Goal: Task Accomplishment & Management: Manage account settings

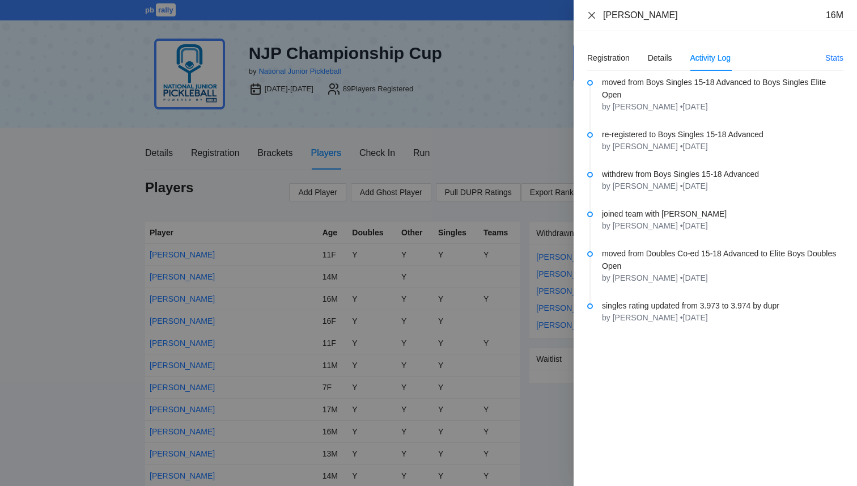
click at [595, 14] on icon "close" at bounding box center [591, 15] width 9 height 9
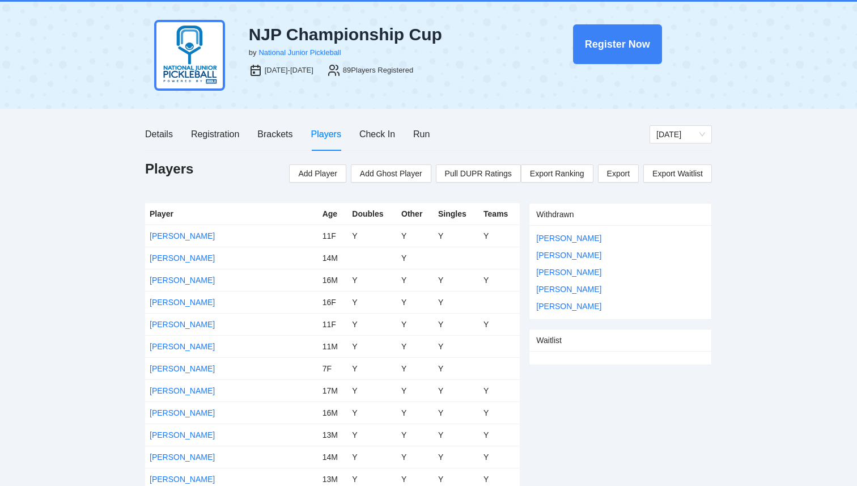
scroll to position [21, 0]
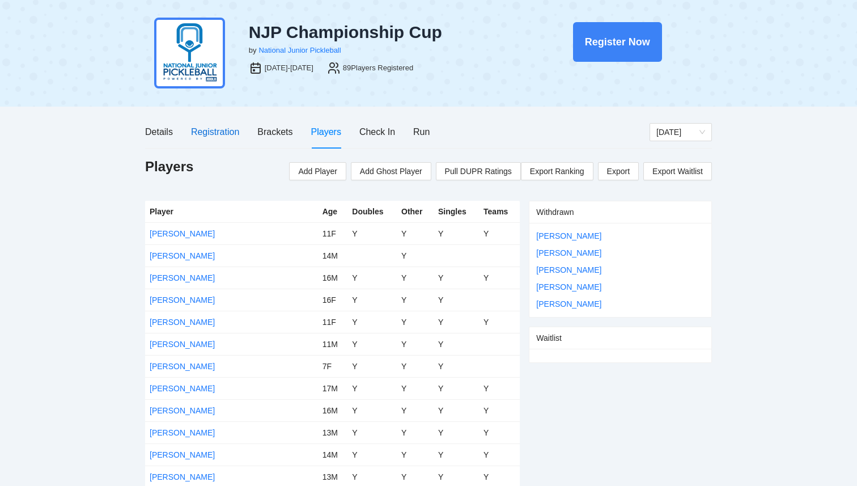
click at [232, 129] on div "Registration" at bounding box center [215, 132] width 48 height 14
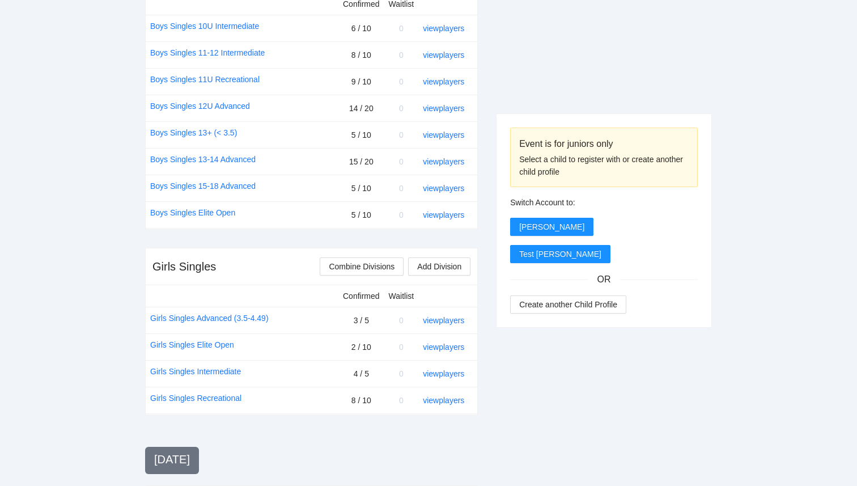
scroll to position [504, 0]
click at [440, 317] on link "view players" at bounding box center [443, 319] width 41 height 9
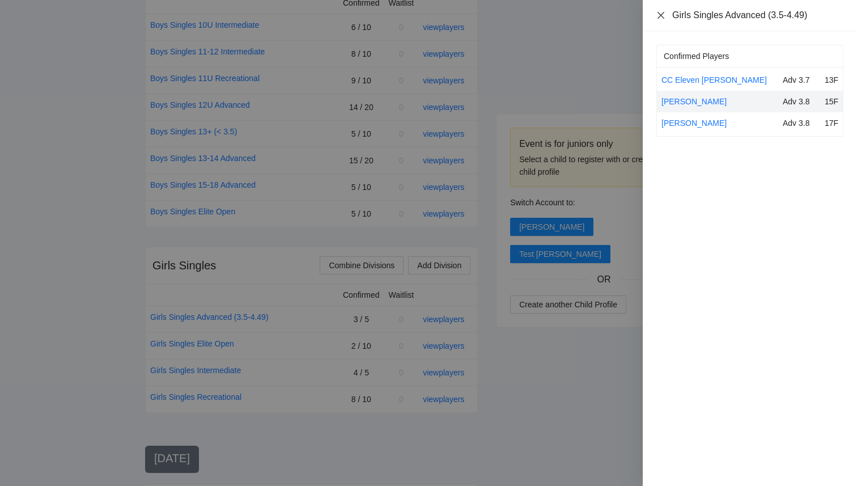
click at [662, 14] on icon "close" at bounding box center [661, 14] width 7 height 7
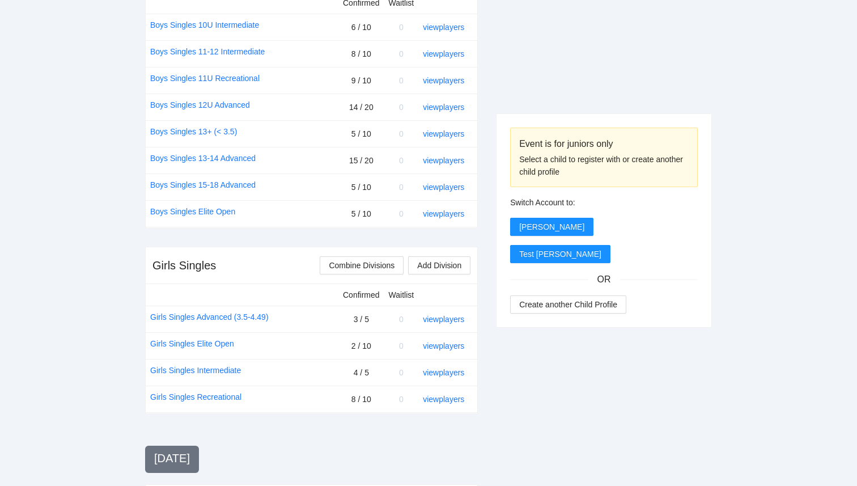
click at [535, 405] on div "Event is for juniors only Select a child to register with or create another chi…" at bounding box center [604, 418] width 216 height 1318
click at [205, 318] on link "Girls Singles Advanced (3.5-4.49)" at bounding box center [209, 317] width 118 height 12
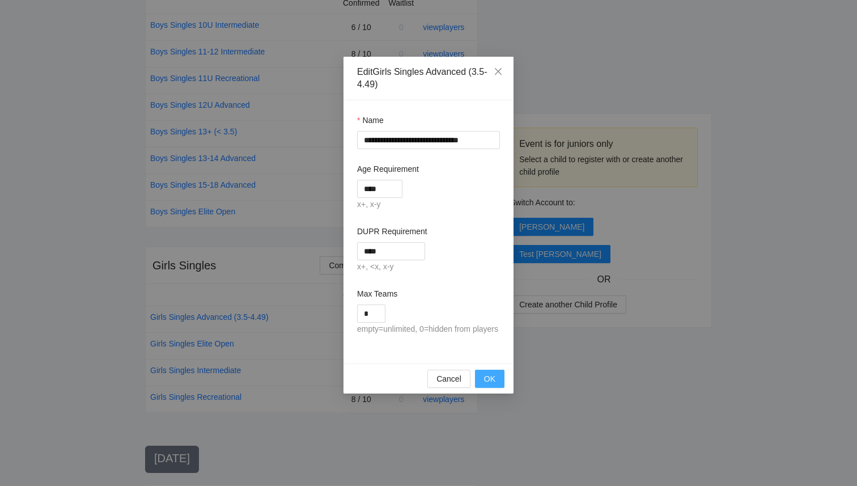
click at [495, 388] on button "OK" at bounding box center [489, 379] width 29 height 18
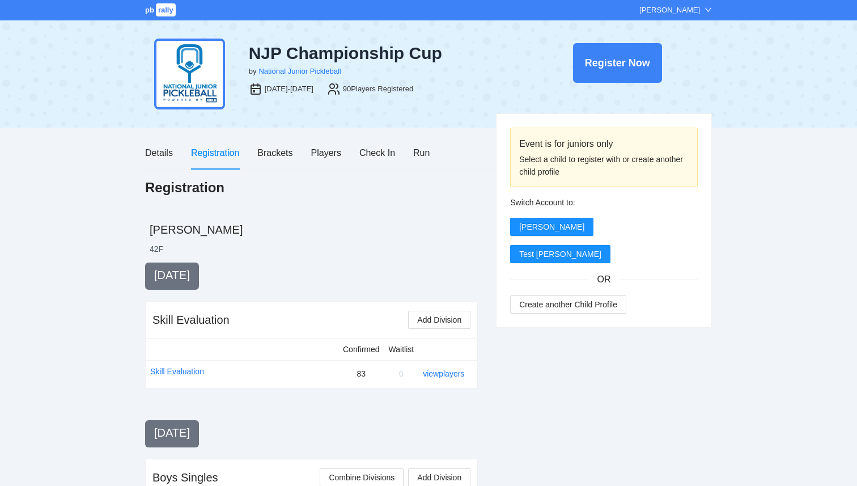
scroll to position [504, 0]
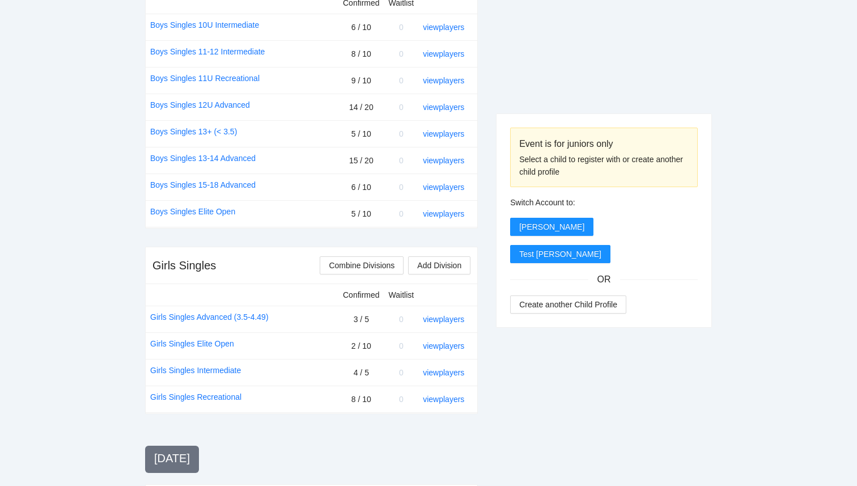
click at [196, 398] on link "Girls Singles Recreational" at bounding box center [195, 397] width 91 height 12
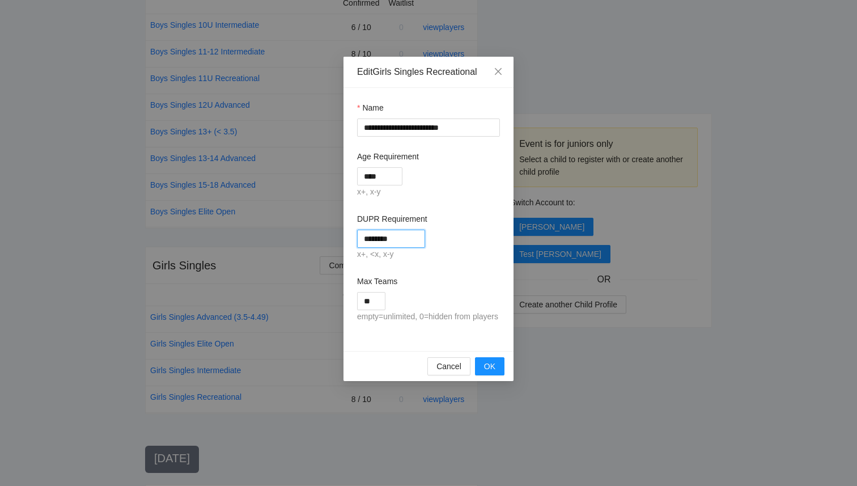
drag, startPoint x: 377, startPoint y: 239, endPoint x: 319, endPoint y: 240, distance: 57.8
click at [319, 240] on div "**********" at bounding box center [428, 243] width 857 height 486
type input "*****"
click at [491, 372] on span "OK" at bounding box center [489, 366] width 11 height 12
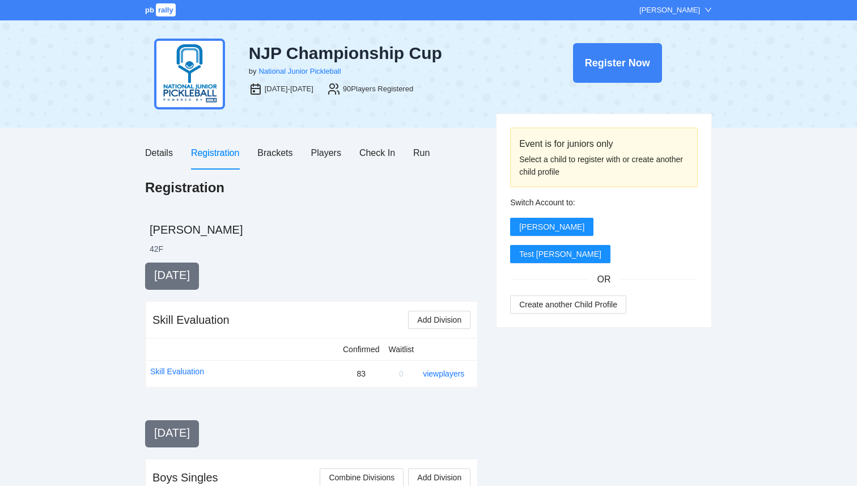
scroll to position [504, 0]
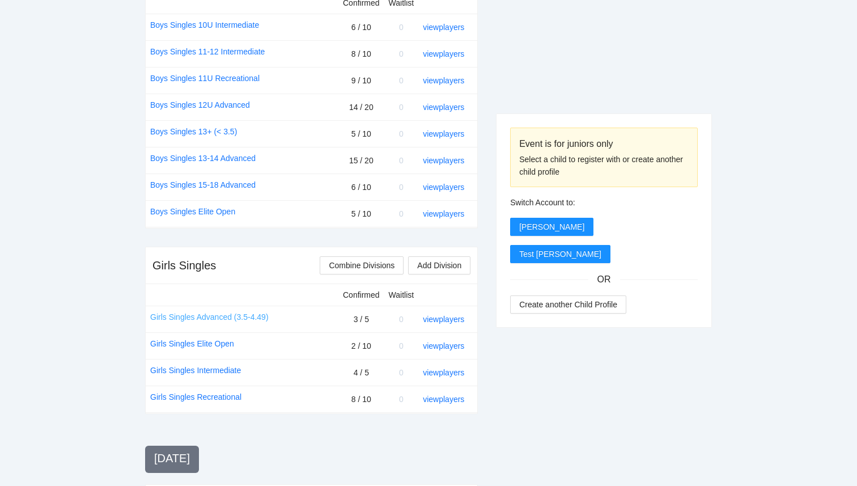
click at [206, 317] on link "Girls Singles Advanced (3.5-4.49)" at bounding box center [209, 317] width 118 height 12
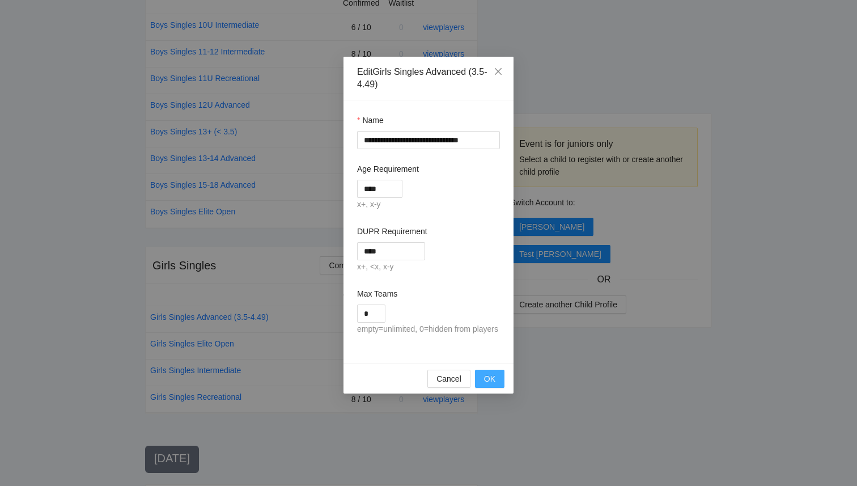
click at [490, 385] on span "OK" at bounding box center [489, 378] width 11 height 12
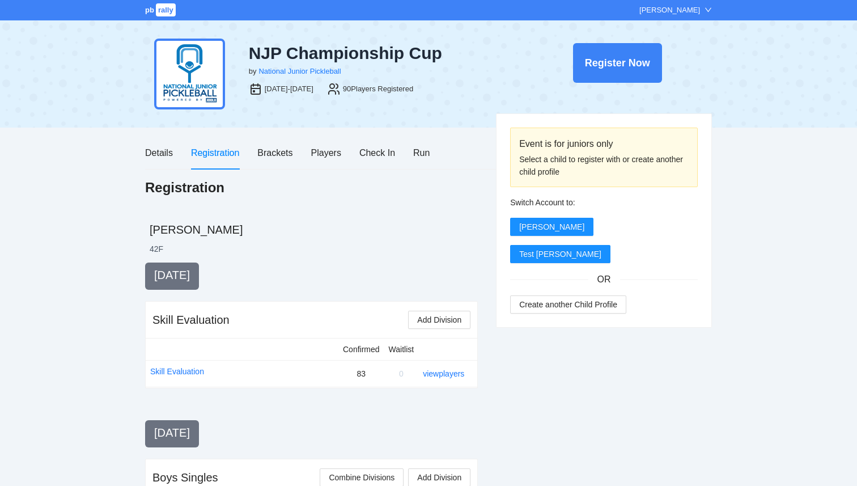
scroll to position [504, 0]
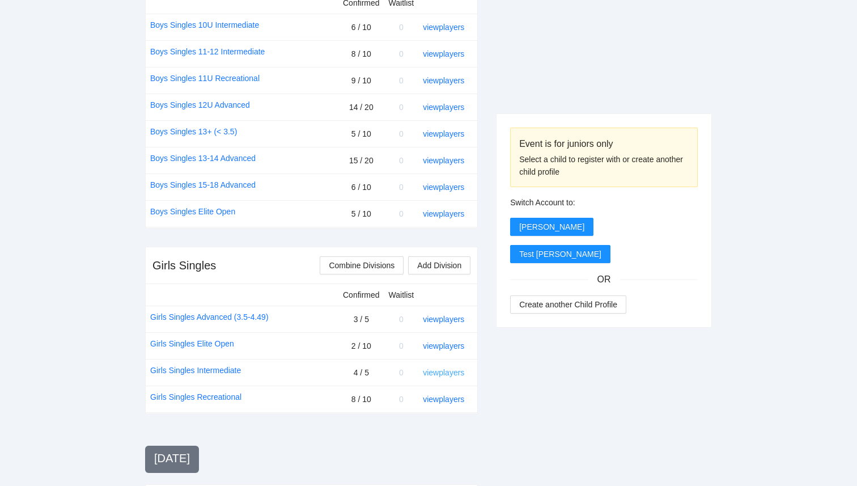
click at [452, 374] on link "view players" at bounding box center [443, 372] width 41 height 9
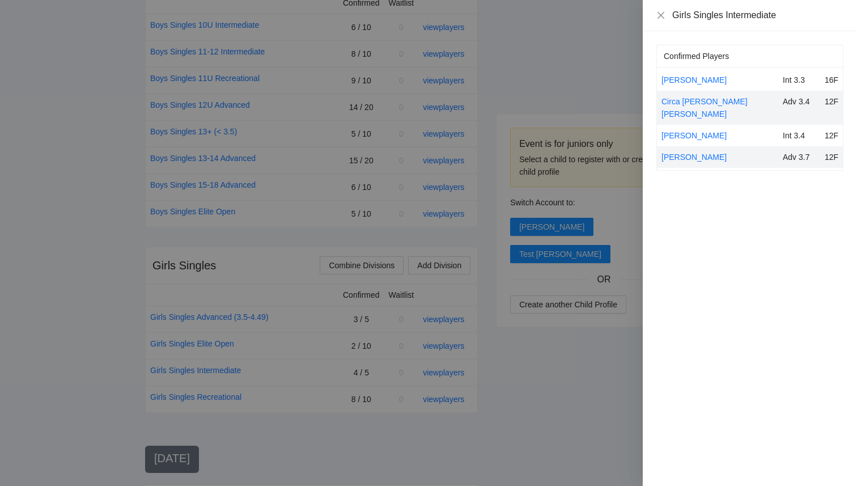
click at [558, 393] on div at bounding box center [428, 243] width 857 height 486
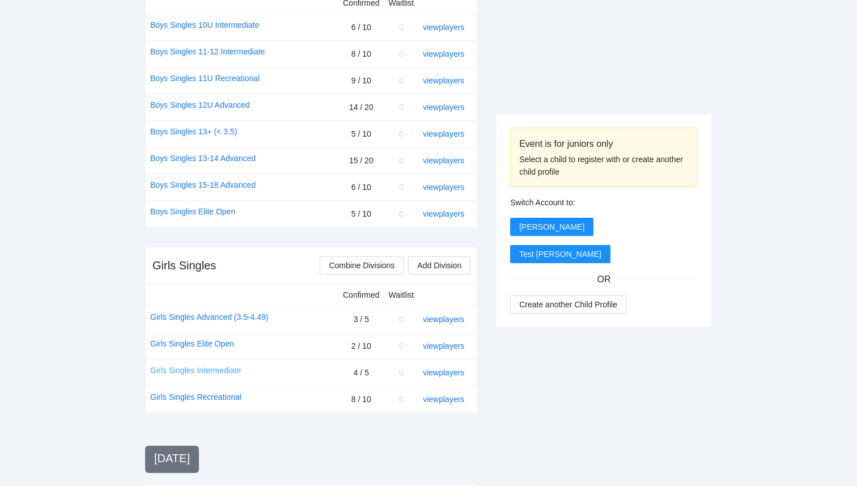
click at [226, 369] on link "Girls Singles Intermediate" at bounding box center [195, 370] width 91 height 12
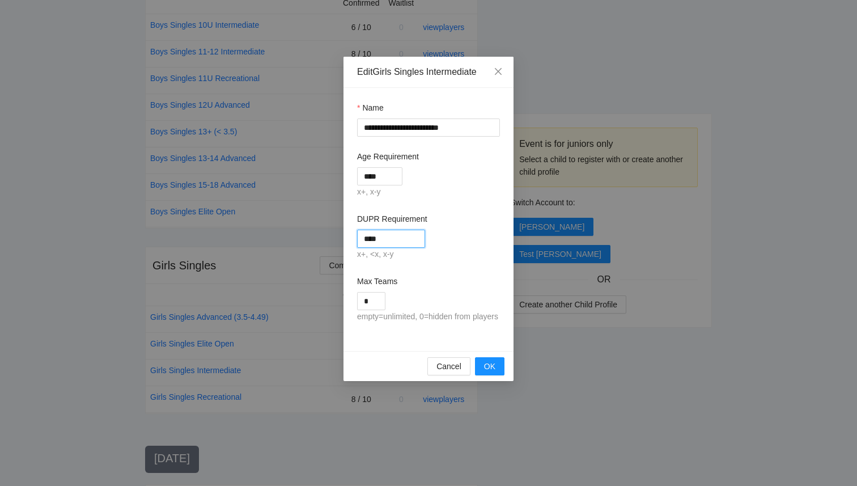
drag, startPoint x: 384, startPoint y: 238, endPoint x: 367, endPoint y: 238, distance: 17.0
click at [367, 238] on input "****" at bounding box center [391, 239] width 68 height 18
type input "****"
click at [489, 372] on span "OK" at bounding box center [489, 366] width 11 height 12
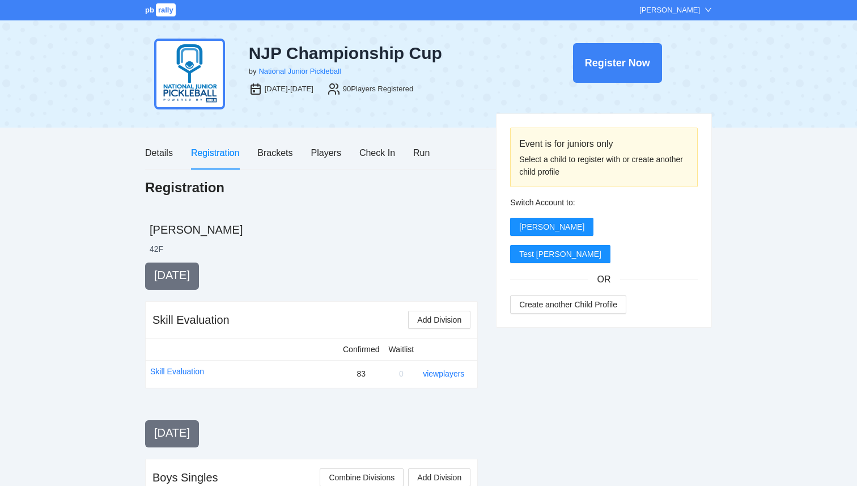
scroll to position [504, 0]
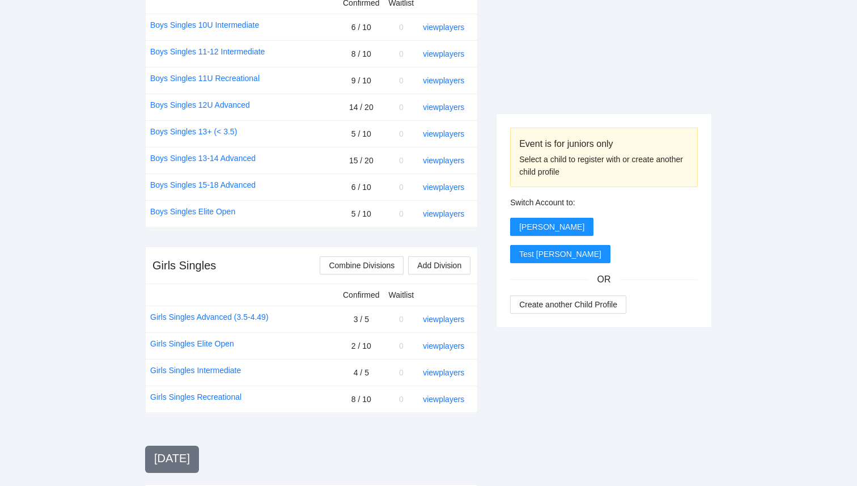
click at [525, 410] on div "Event is for juniors only Select a child to register with or create another chi…" at bounding box center [604, 418] width 216 height 1318
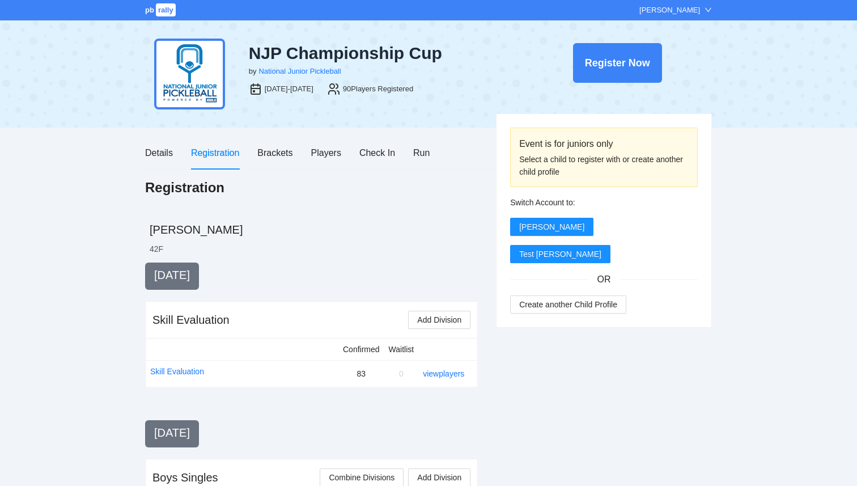
scroll to position [504, 0]
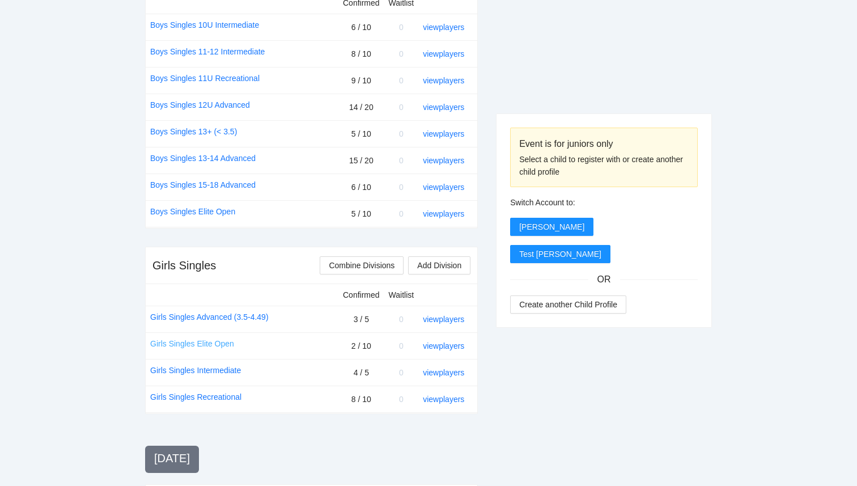
click at [207, 347] on link "Girls Singles Elite Open" at bounding box center [192, 343] width 84 height 12
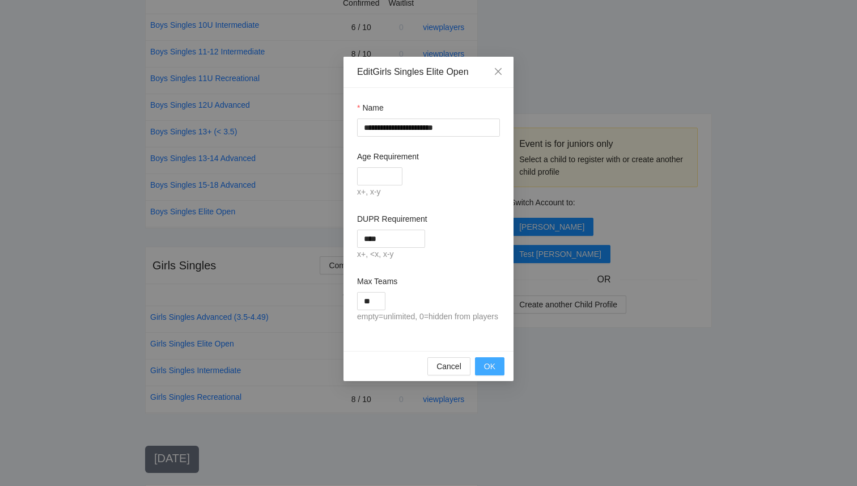
click at [494, 372] on span "OK" at bounding box center [489, 366] width 11 height 12
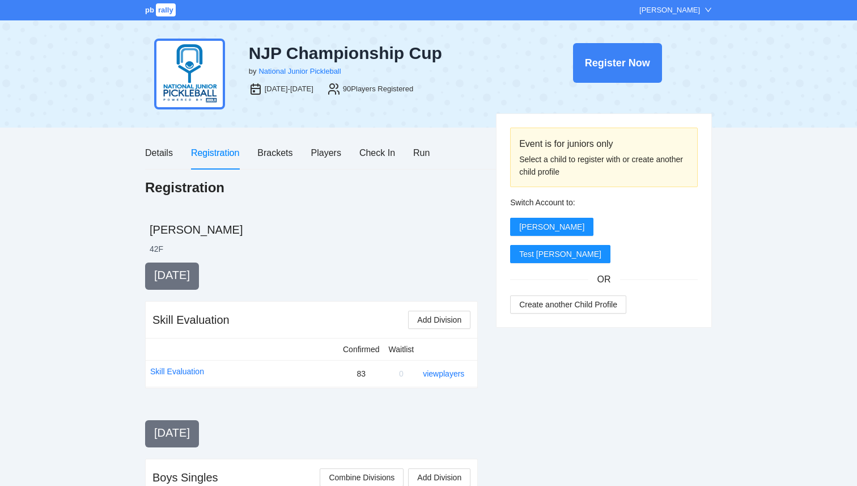
scroll to position [504, 0]
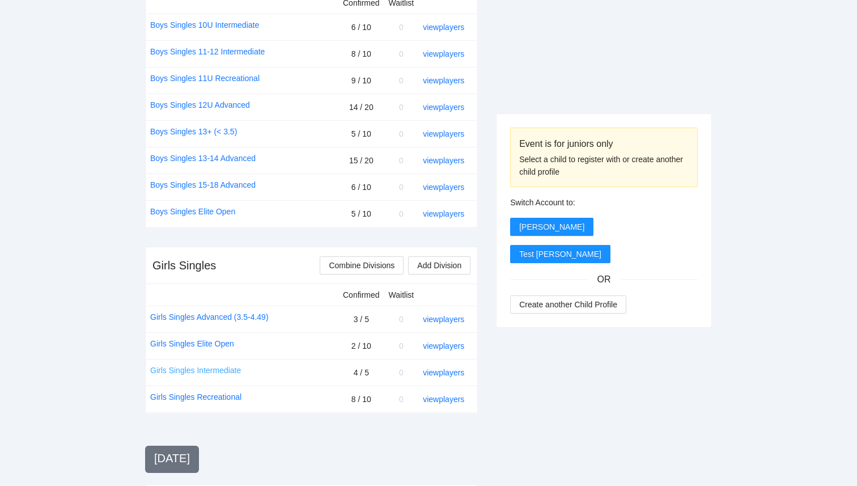
click at [207, 374] on link "Girls Singles Intermediate" at bounding box center [195, 370] width 91 height 12
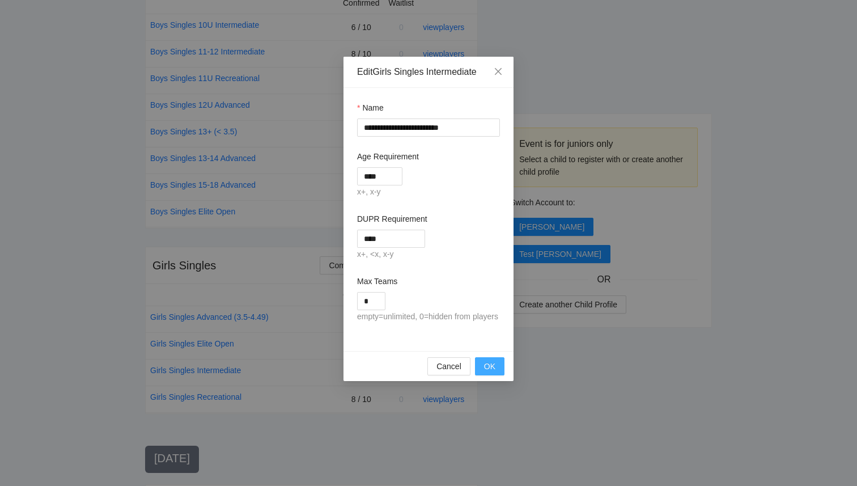
click at [491, 372] on span "OK" at bounding box center [489, 366] width 11 height 12
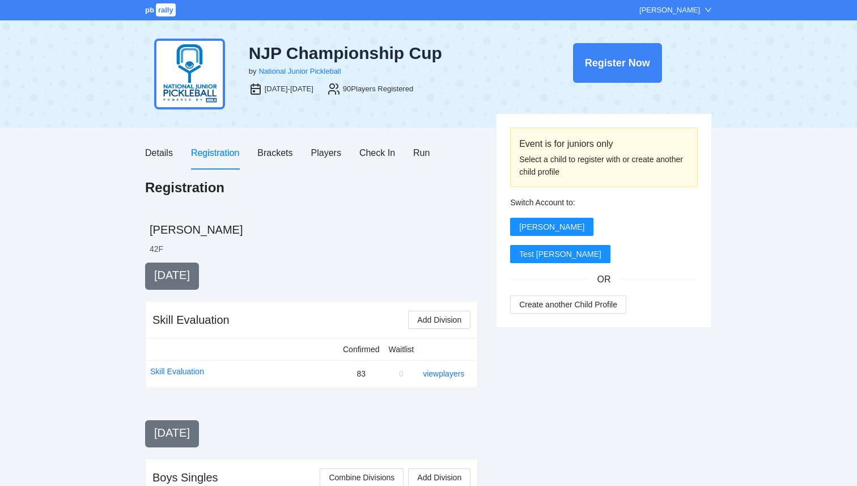
scroll to position [504, 0]
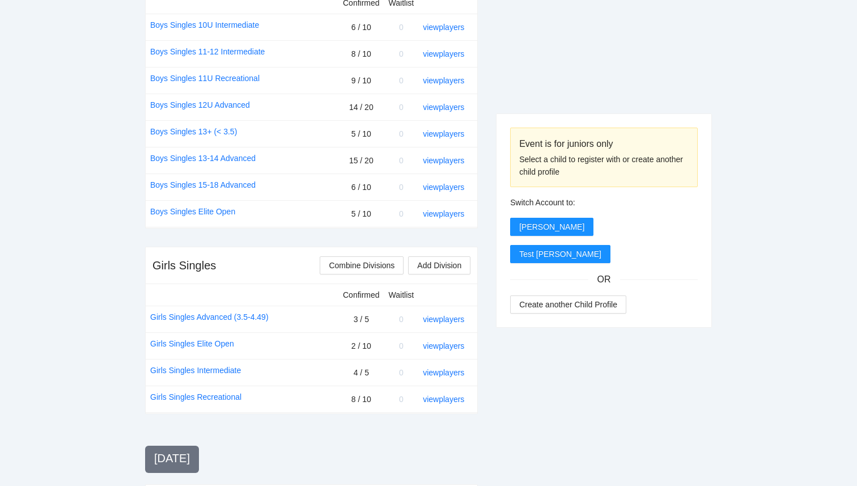
click at [213, 394] on link "Girls Singles Recreational" at bounding box center [195, 397] width 91 height 12
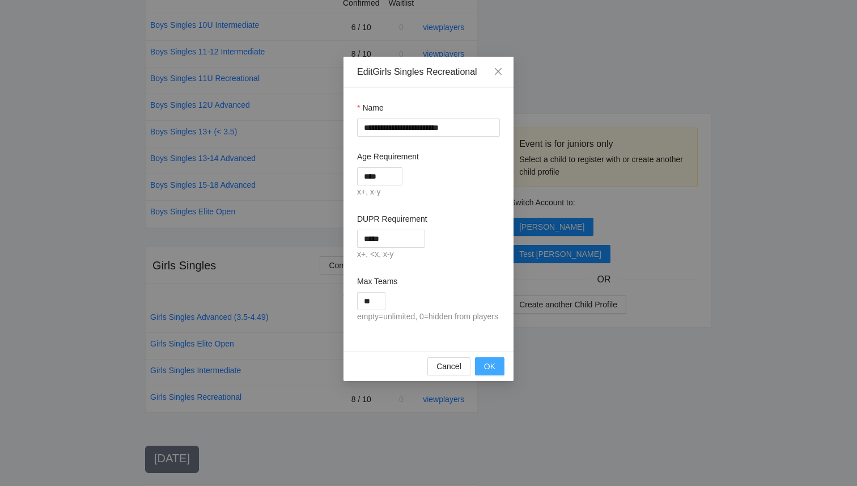
click at [493, 372] on span "OK" at bounding box center [489, 366] width 11 height 12
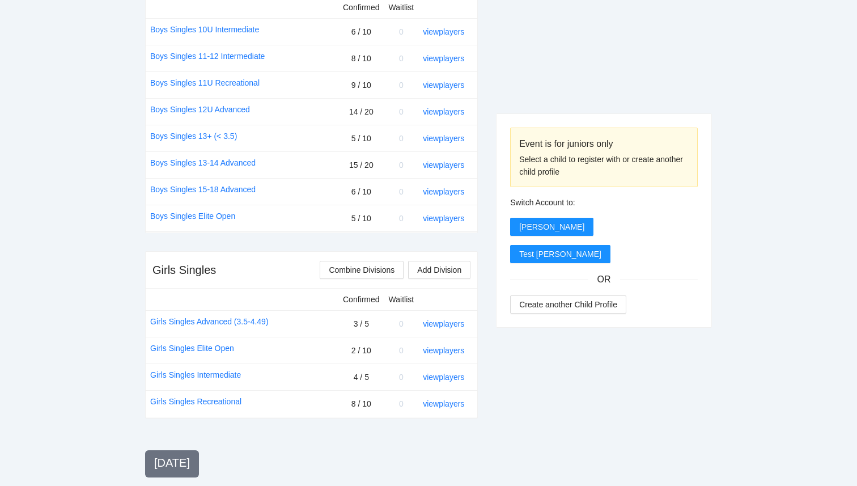
scroll to position [499, 0]
click at [505, 344] on div "Event is for juniors only Select a child to register with or create another chi…" at bounding box center [604, 423] width 216 height 1318
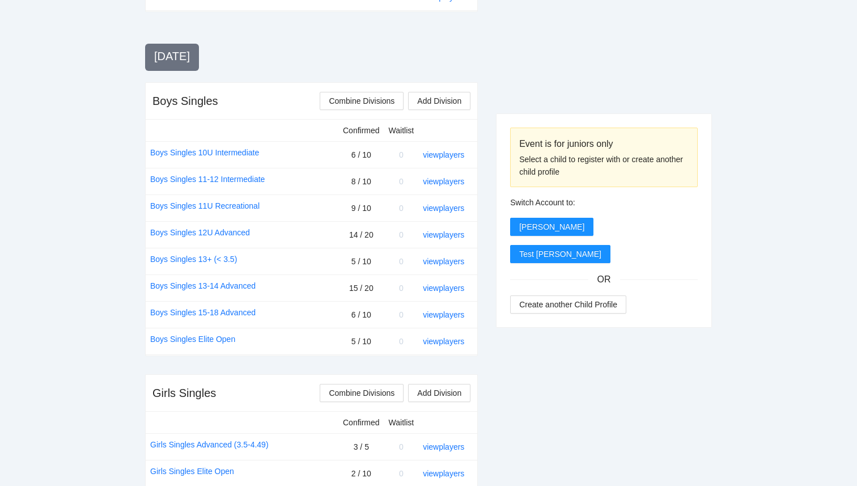
scroll to position [422, 0]
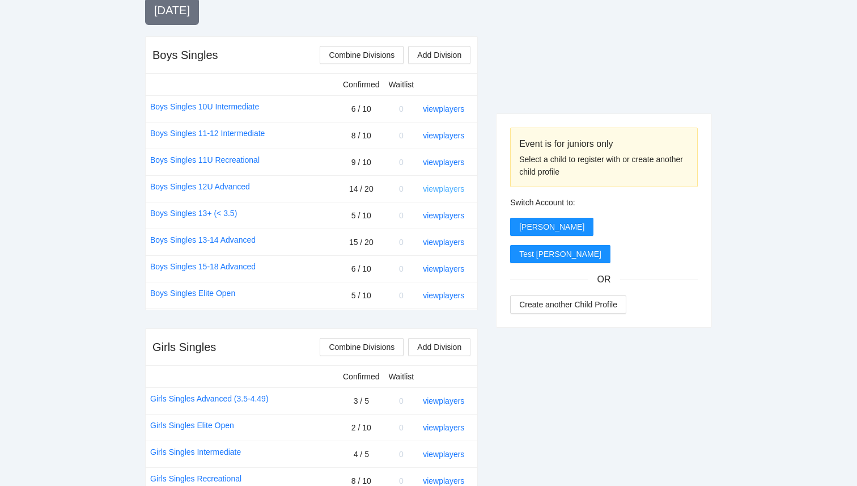
click at [450, 191] on link "view players" at bounding box center [443, 188] width 41 height 9
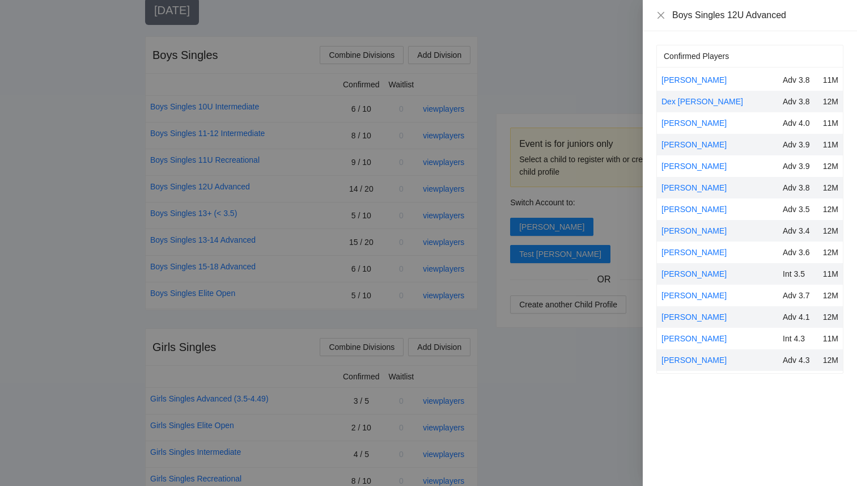
click at [602, 442] on div at bounding box center [428, 243] width 857 height 486
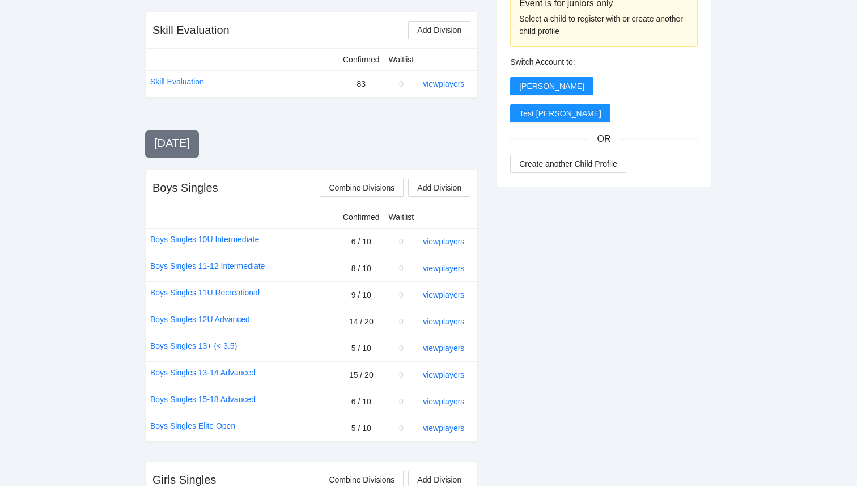
scroll to position [0, 0]
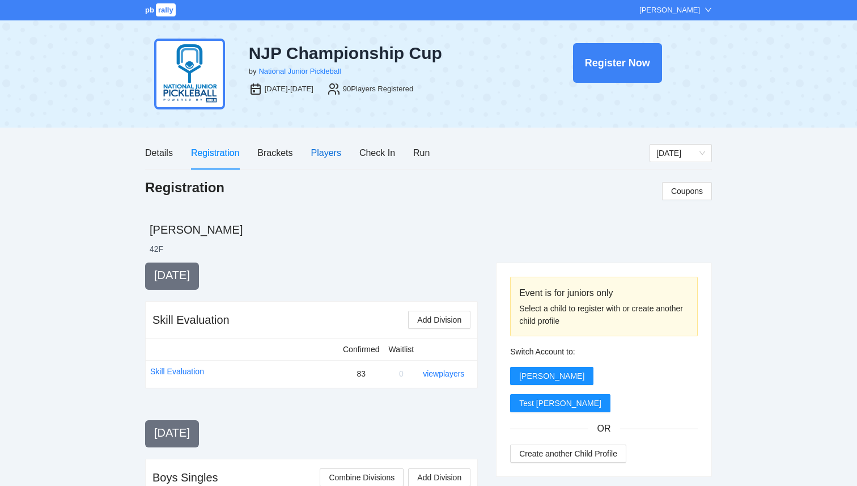
click at [327, 159] on div "Players" at bounding box center [326, 153] width 30 height 14
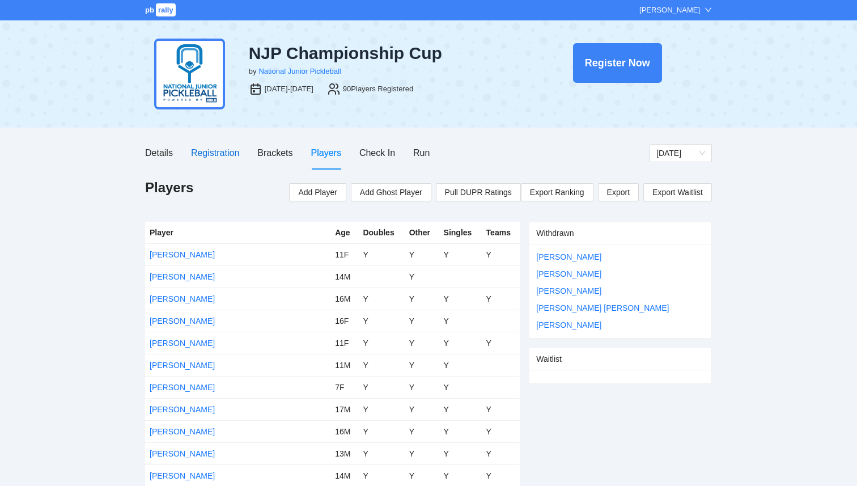
click at [218, 152] on div "Registration" at bounding box center [215, 153] width 48 height 14
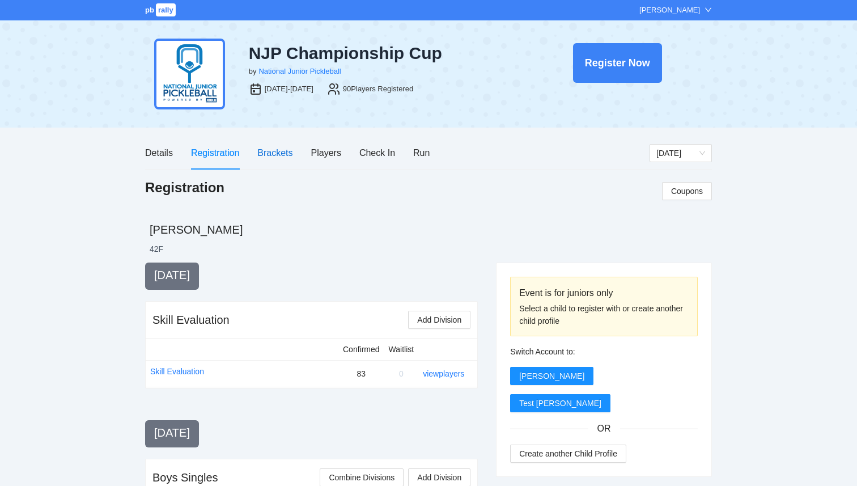
click at [277, 156] on div "Brackets" at bounding box center [274, 153] width 35 height 14
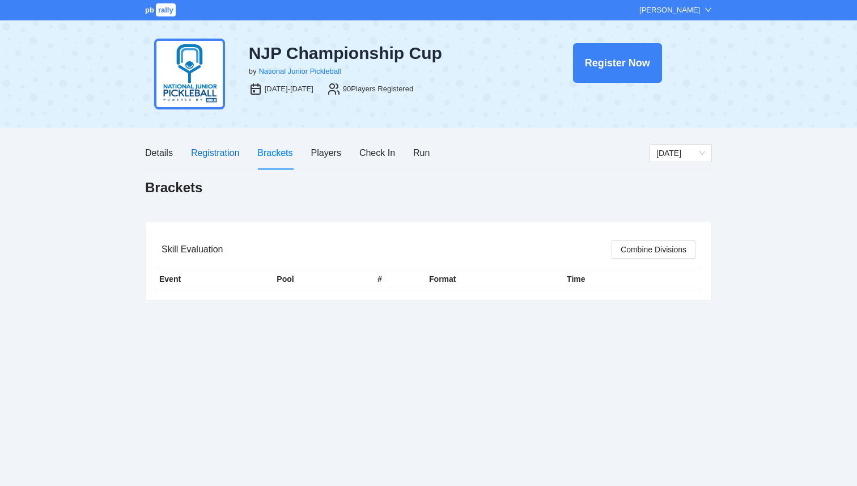
click at [204, 158] on div "Registration" at bounding box center [215, 153] width 48 height 14
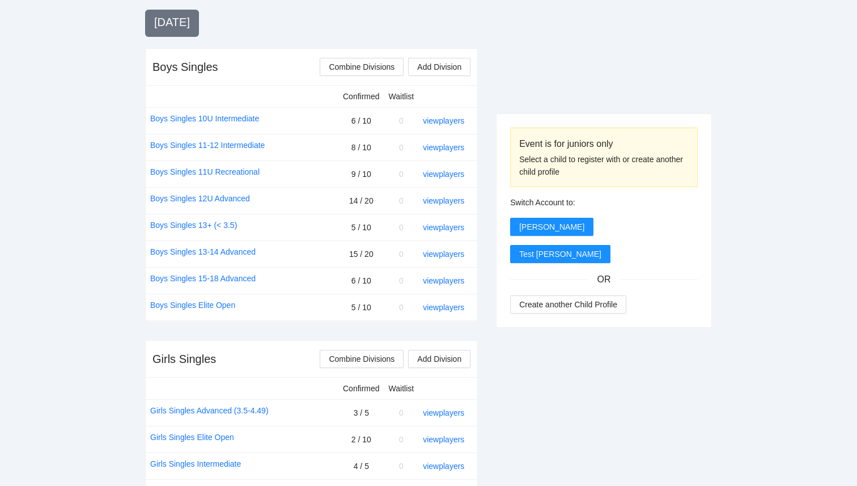
scroll to position [412, 0]
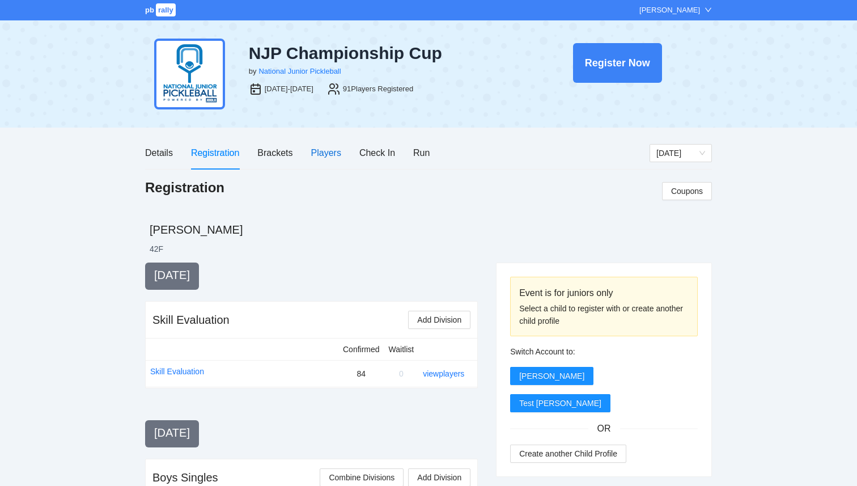
click at [327, 155] on div "Players" at bounding box center [326, 153] width 30 height 14
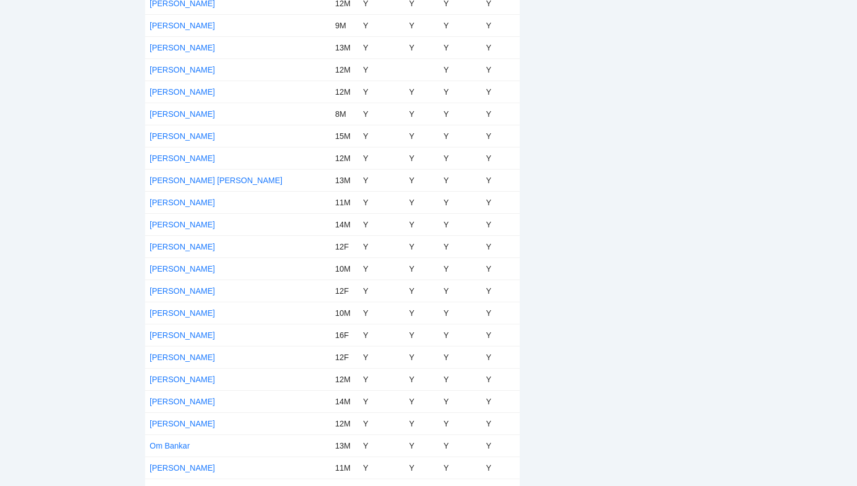
scroll to position [1424, 0]
click at [181, 334] on link "[PERSON_NAME]" at bounding box center [182, 333] width 65 height 9
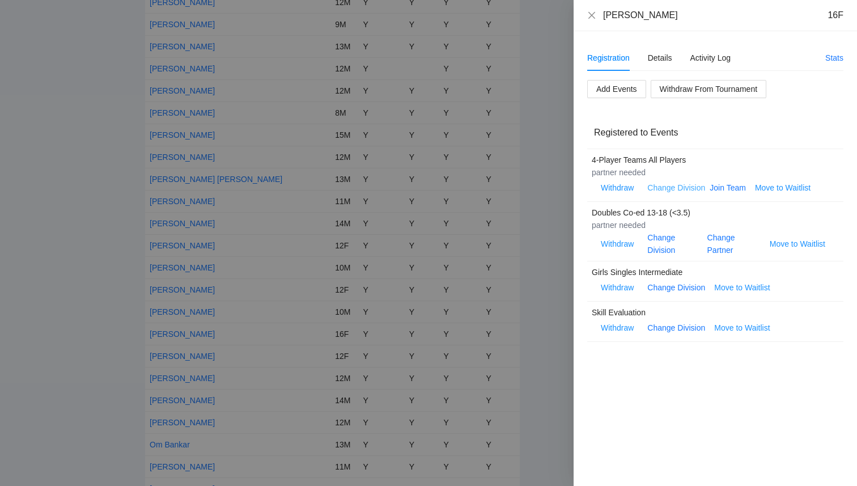
click at [666, 188] on link "Change Division" at bounding box center [676, 187] width 58 height 9
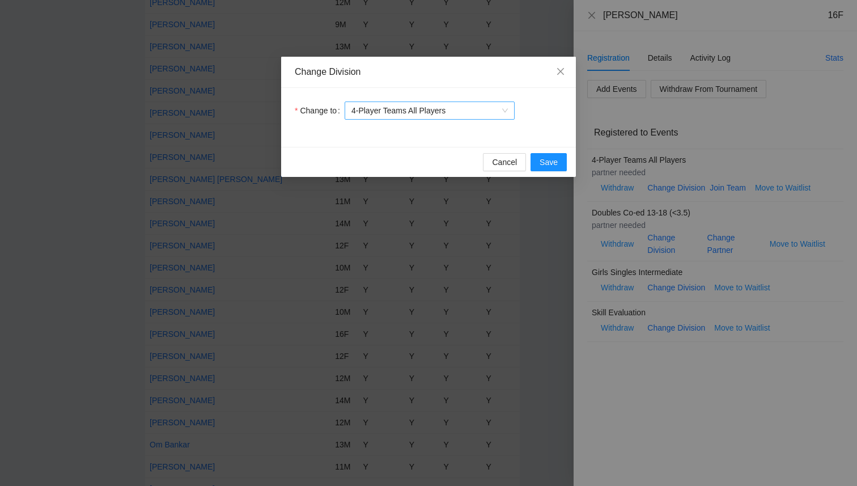
click at [502, 113] on span "4-Player Teams All Players" at bounding box center [429, 110] width 156 height 17
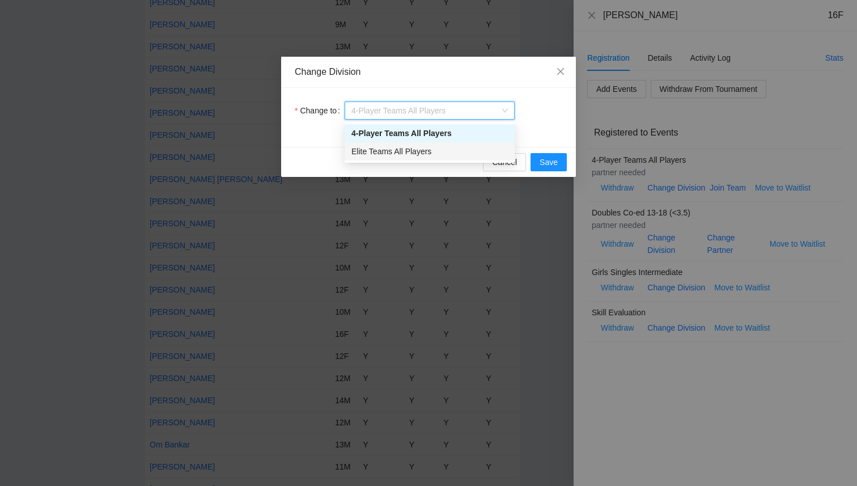
click at [437, 154] on div "Elite Teams All Players" at bounding box center [429, 151] width 156 height 12
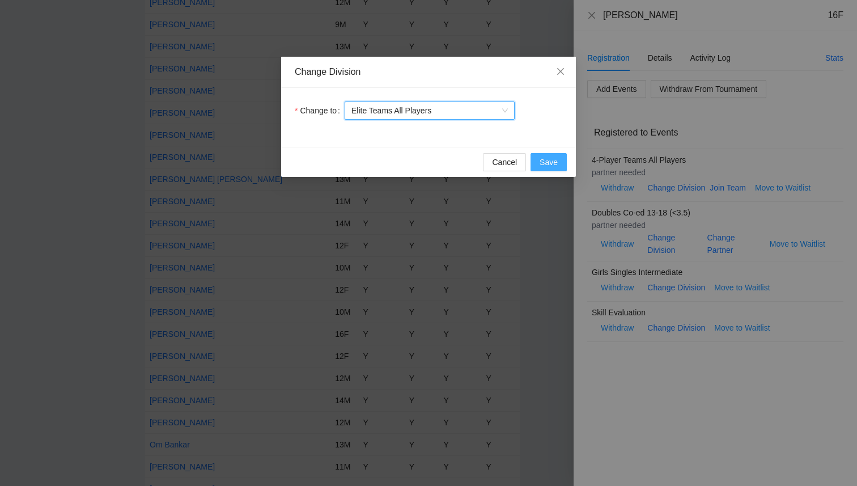
click at [553, 165] on span "Save" at bounding box center [549, 162] width 18 height 12
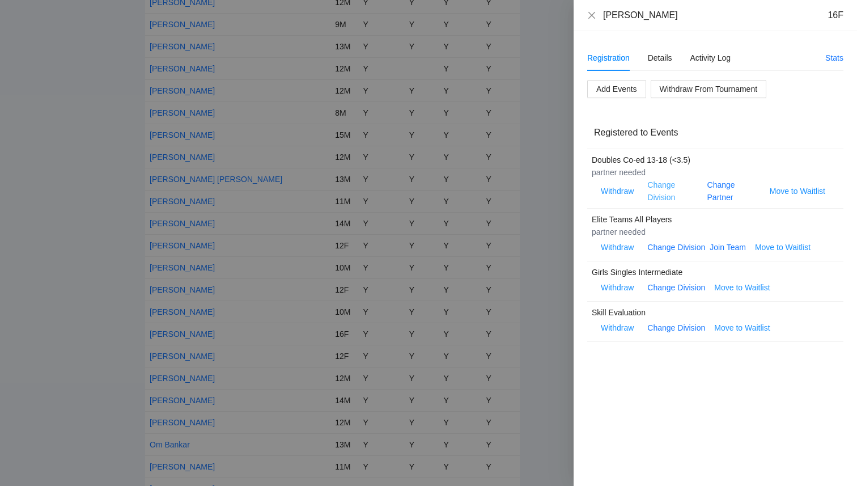
click at [668, 201] on link "Change Division" at bounding box center [661, 191] width 28 height 22
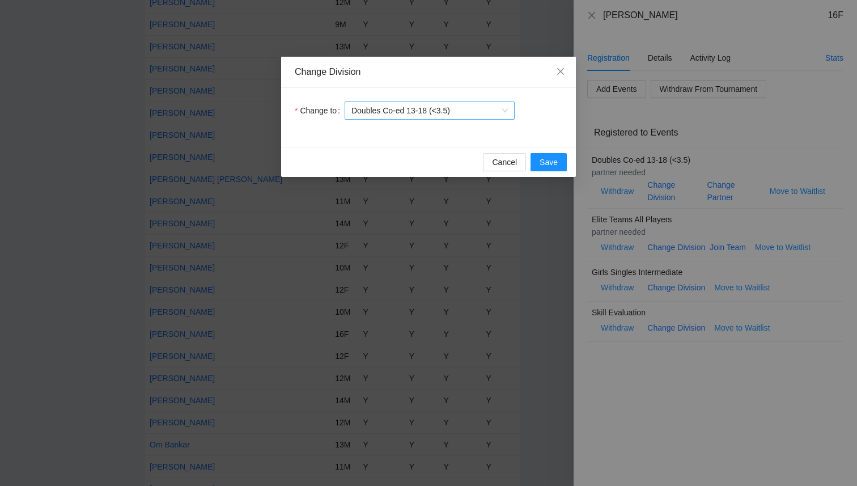
click at [506, 105] on span "Doubles Co-ed 13-18 (<3.5)" at bounding box center [429, 110] width 156 height 17
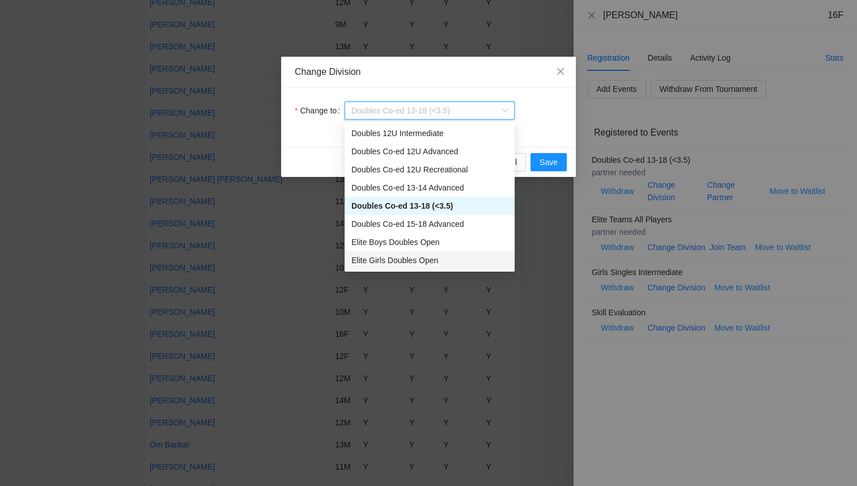
click at [446, 260] on div "Elite Girls Doubles Open" at bounding box center [429, 260] width 156 height 12
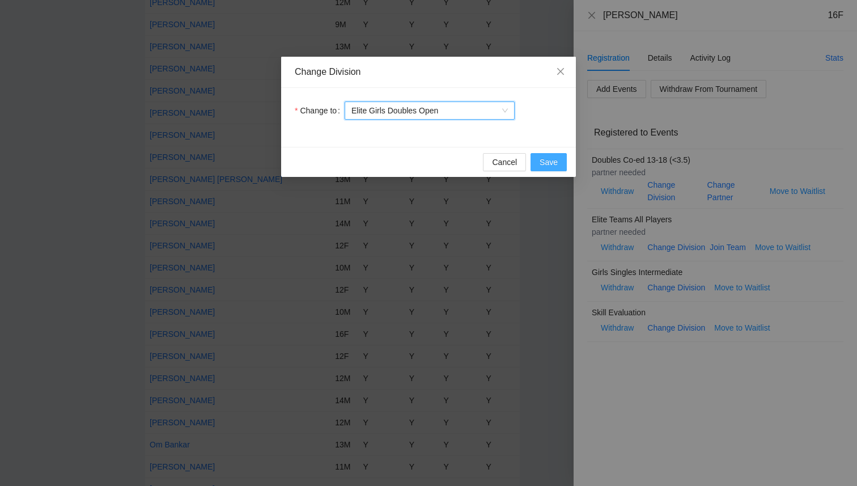
click at [552, 155] on button "Save" at bounding box center [549, 162] width 36 height 18
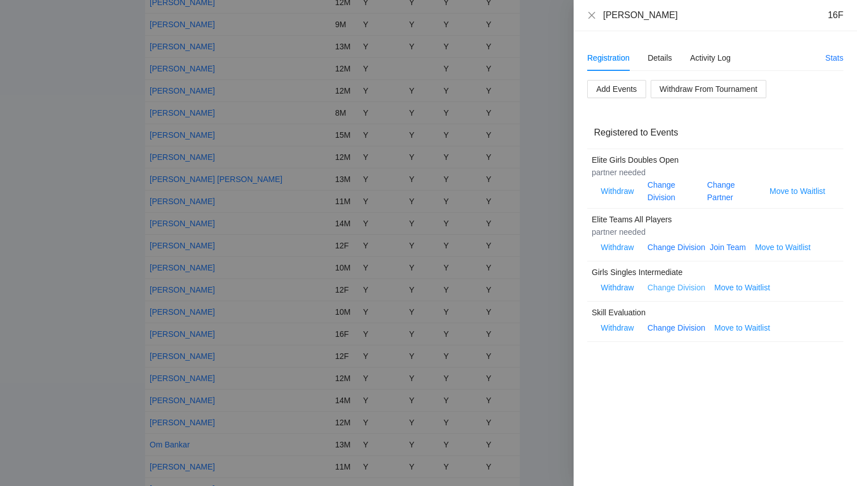
click at [677, 291] on link "Change Division" at bounding box center [676, 287] width 58 height 9
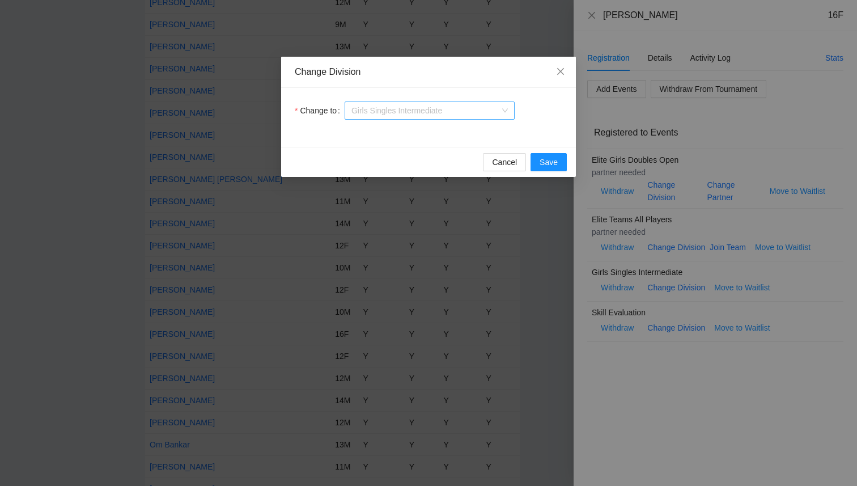
click at [404, 111] on span "Girls Singles Intermediate" at bounding box center [429, 110] width 156 height 17
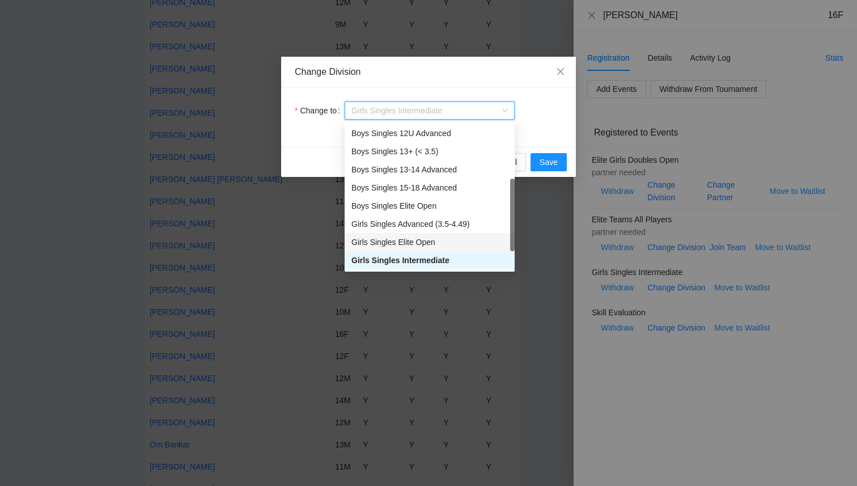
click at [411, 241] on div "Girls Singles Elite Open" at bounding box center [429, 242] width 156 height 12
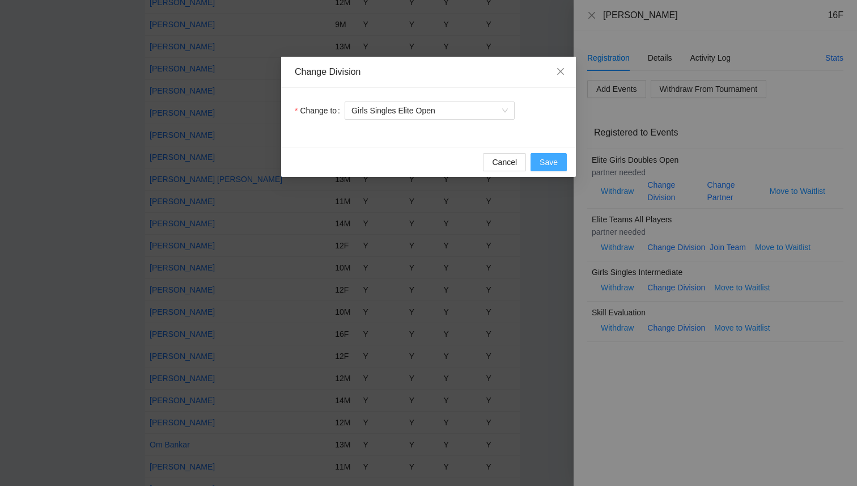
click at [548, 158] on span "Save" at bounding box center [549, 162] width 18 height 12
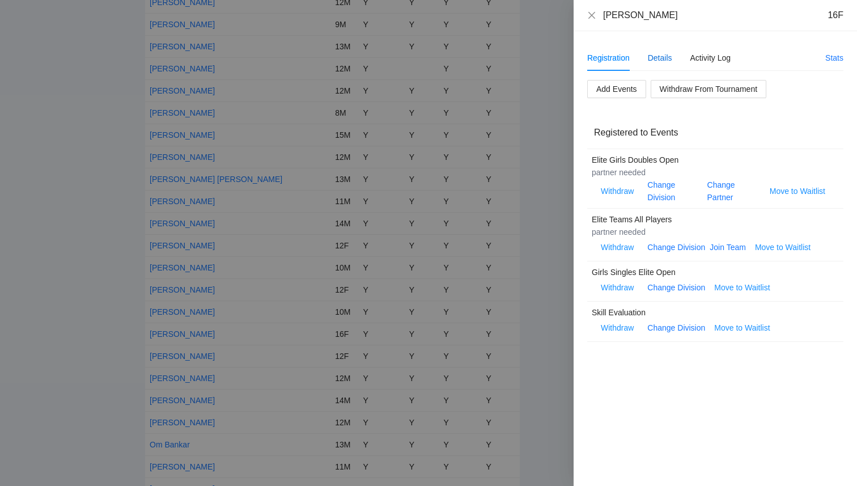
click at [660, 61] on div "Details" at bounding box center [660, 58] width 24 height 12
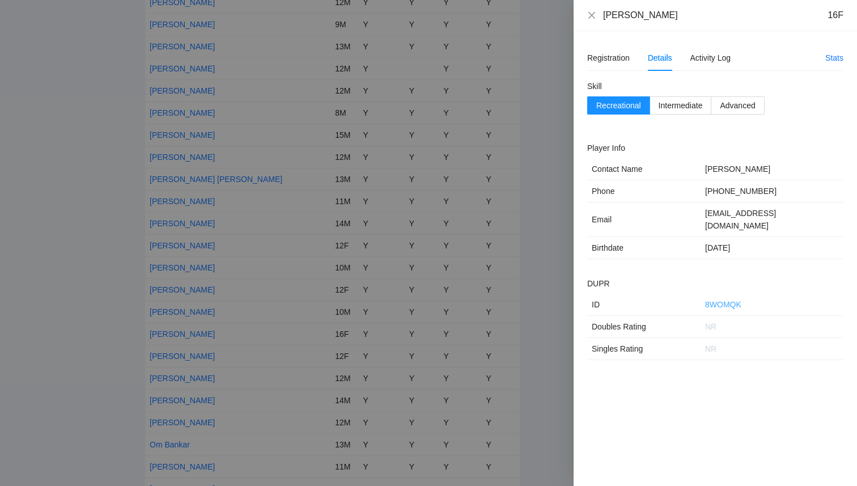
click at [723, 300] on link "8WOMQK" at bounding box center [723, 304] width 36 height 9
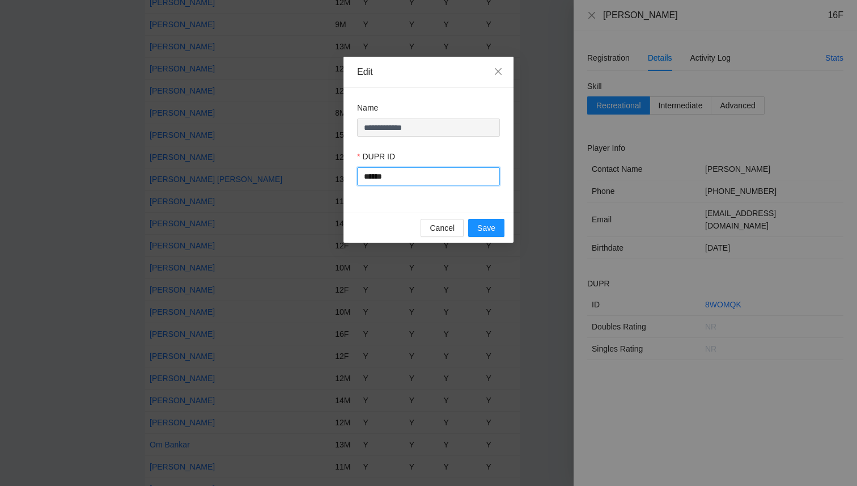
click at [378, 176] on input "******" at bounding box center [428, 176] width 143 height 18
type input "******"
click at [474, 222] on button "Save" at bounding box center [486, 228] width 36 height 18
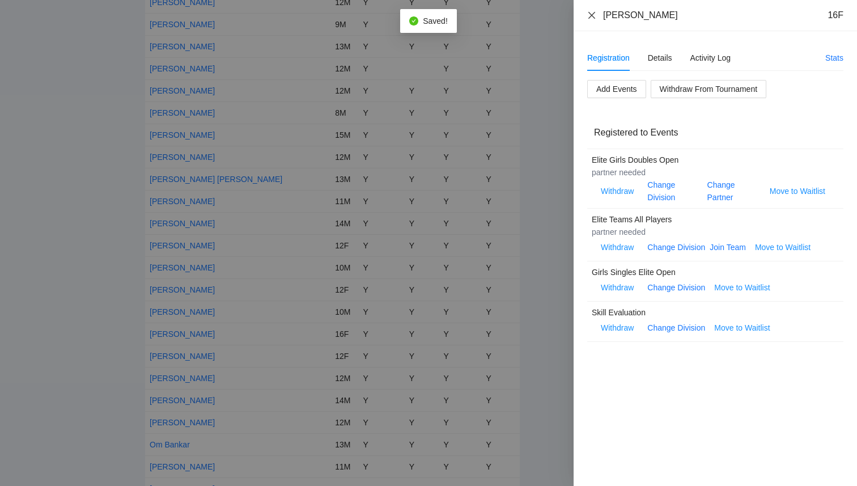
click at [590, 13] on icon "close" at bounding box center [591, 14] width 7 height 7
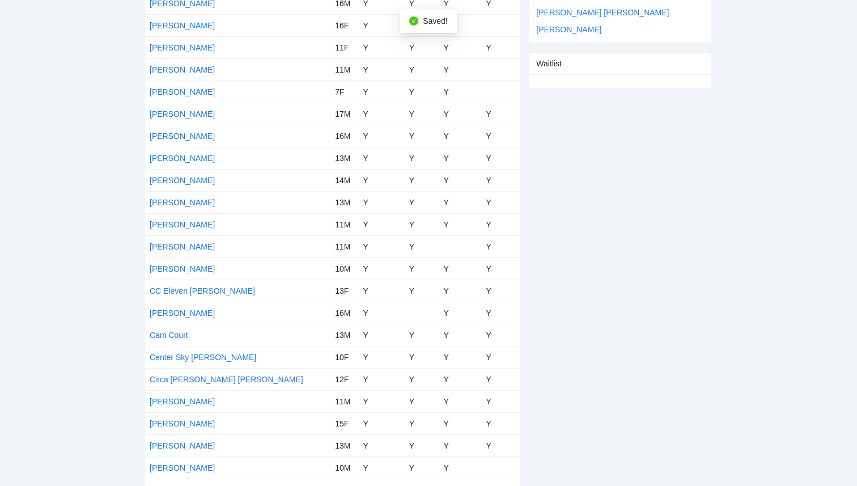
scroll to position [0, 0]
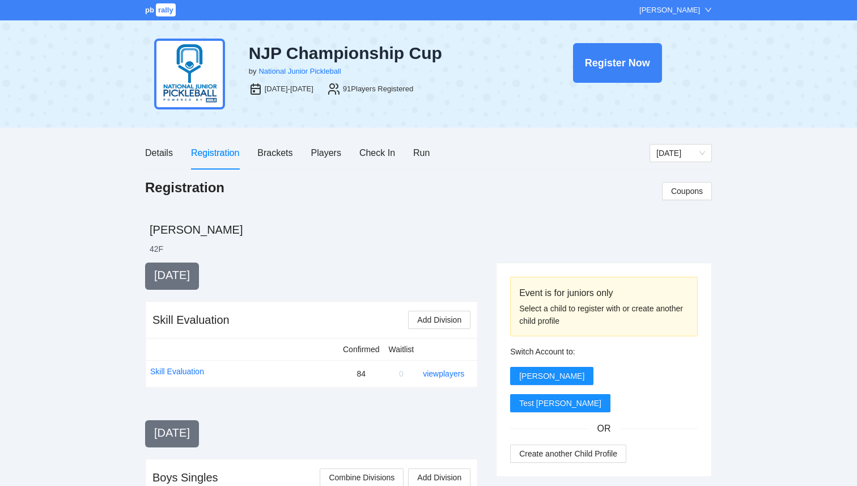
click at [342, 155] on div "Details Registration Brackets Players Check In Run" at bounding box center [287, 153] width 285 height 32
click at [325, 158] on div "Players" at bounding box center [326, 153] width 30 height 14
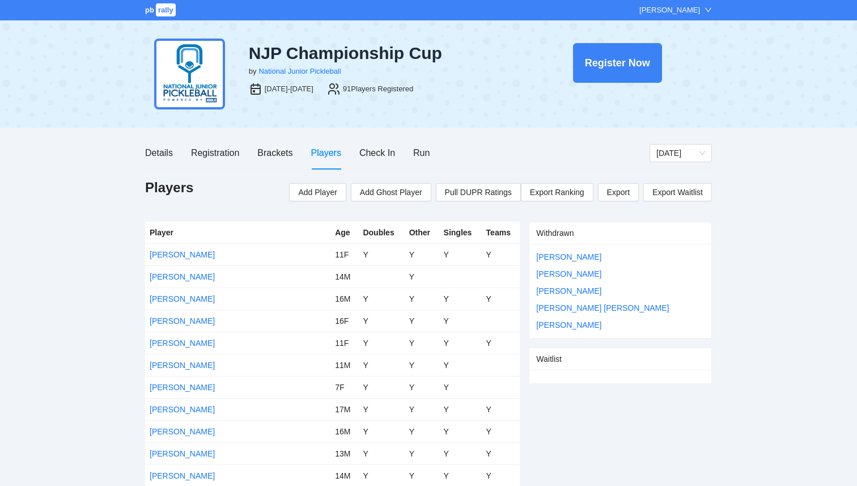
click at [488, 182] on div "Add Player Add Ghost Player Pull DUPR Ratings Export Ranking Export Export Wait…" at bounding box center [500, 190] width 423 height 23
click at [484, 192] on span "Pull DUPR Ratings" at bounding box center [478, 192] width 67 height 12
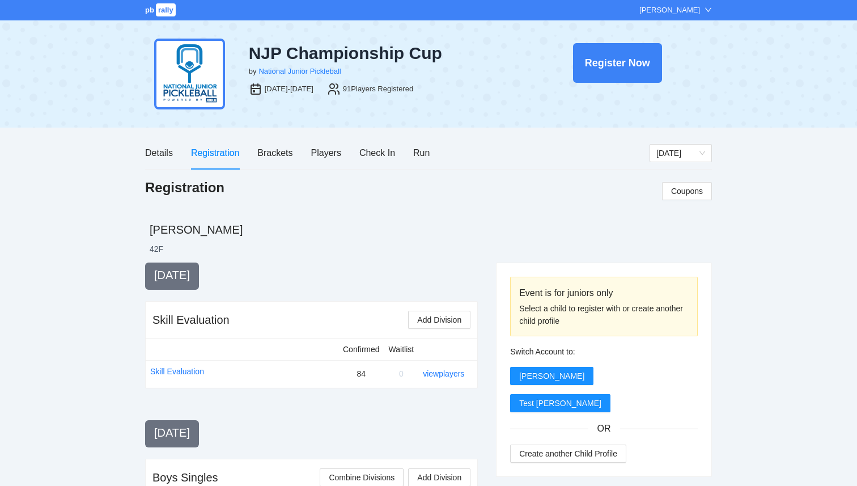
click at [297, 158] on div "Details Registration Brackets Players Check In Run" at bounding box center [287, 153] width 285 height 32
click at [331, 146] on div "Players" at bounding box center [326, 153] width 30 height 14
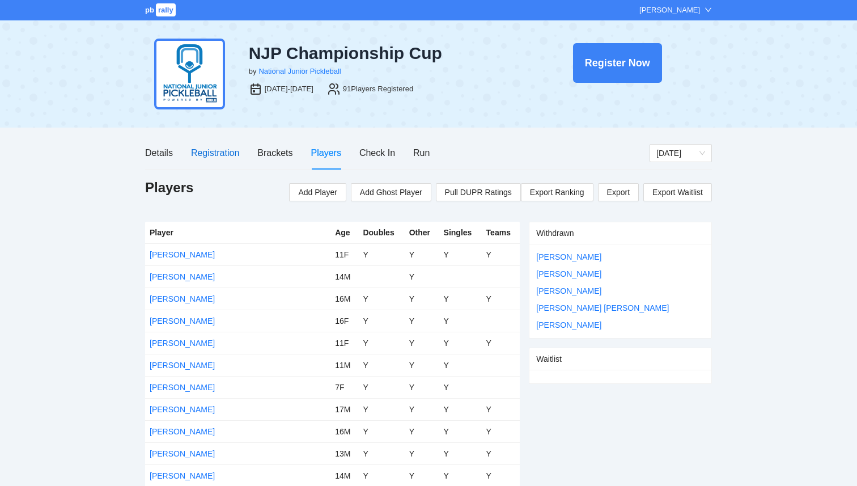
click at [210, 149] on div "Registration" at bounding box center [215, 153] width 48 height 14
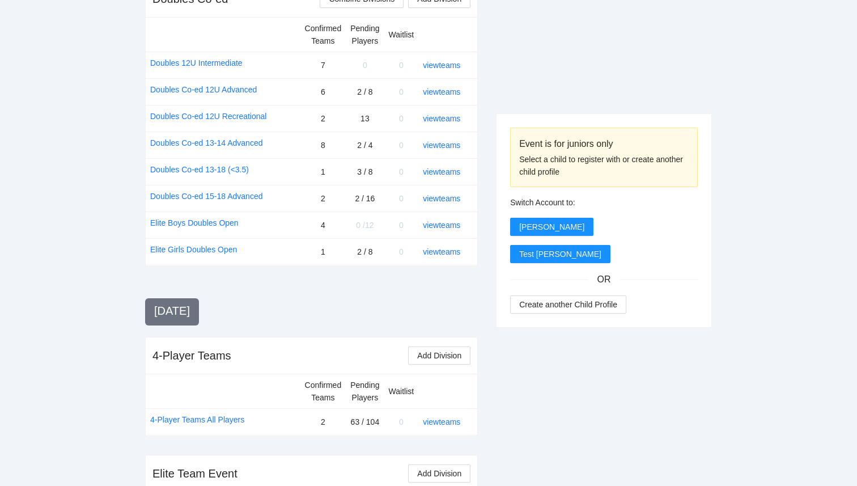
scroll to position [1094, 0]
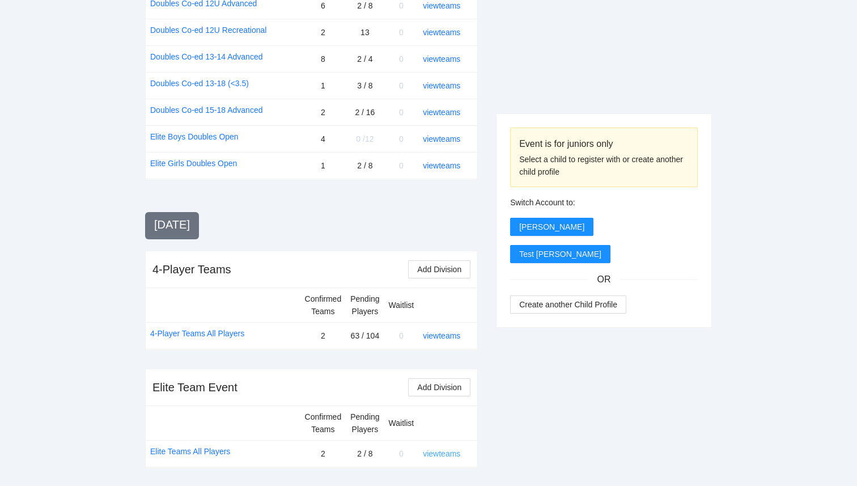
click at [439, 455] on link "view teams" at bounding box center [441, 453] width 37 height 9
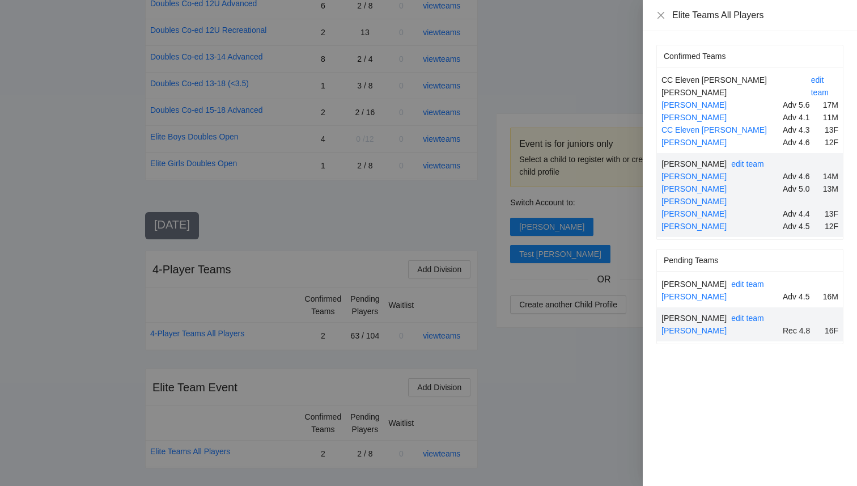
click at [583, 367] on div at bounding box center [428, 243] width 857 height 486
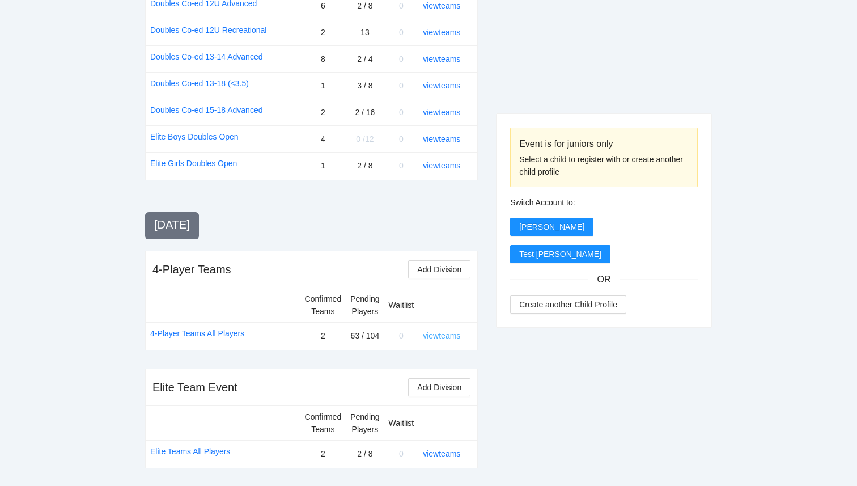
click at [448, 334] on link "view teams" at bounding box center [441, 335] width 37 height 9
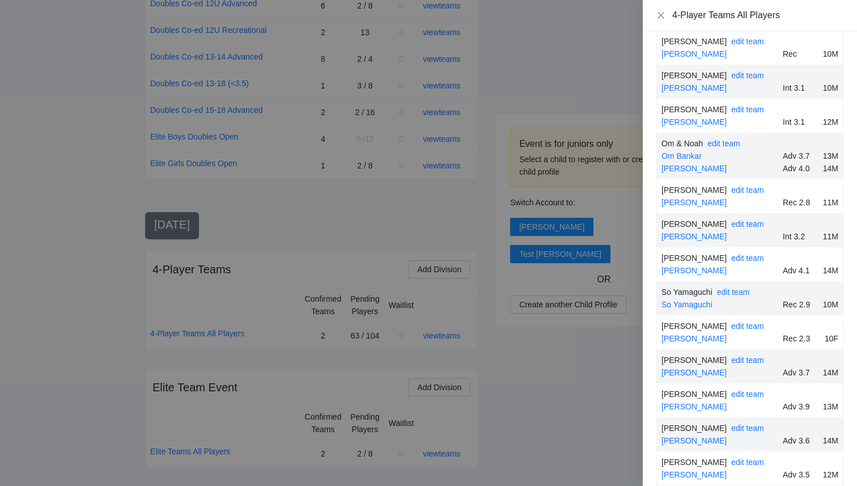
scroll to position [1770, 0]
click at [589, 434] on div at bounding box center [428, 243] width 857 height 486
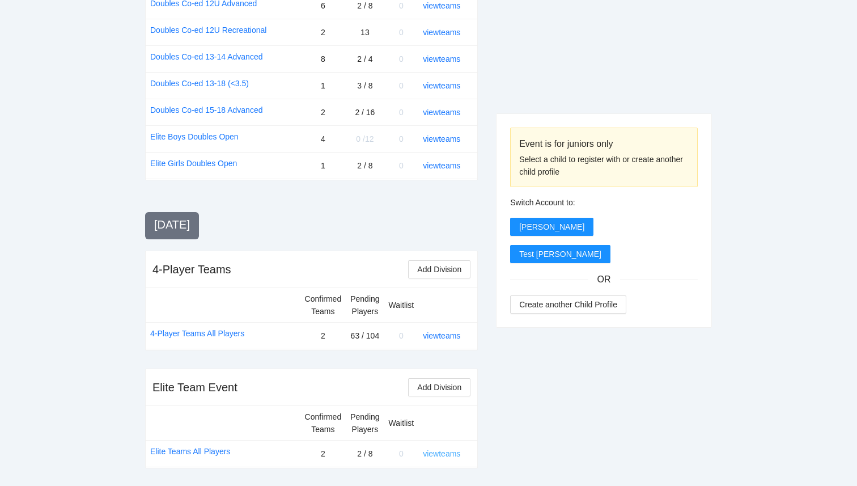
click at [451, 453] on link "view teams" at bounding box center [441, 453] width 37 height 9
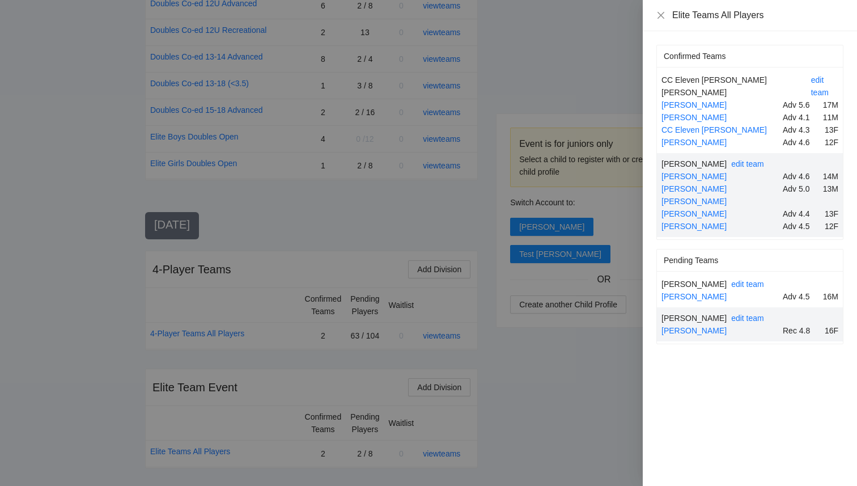
click at [605, 366] on div at bounding box center [428, 243] width 857 height 486
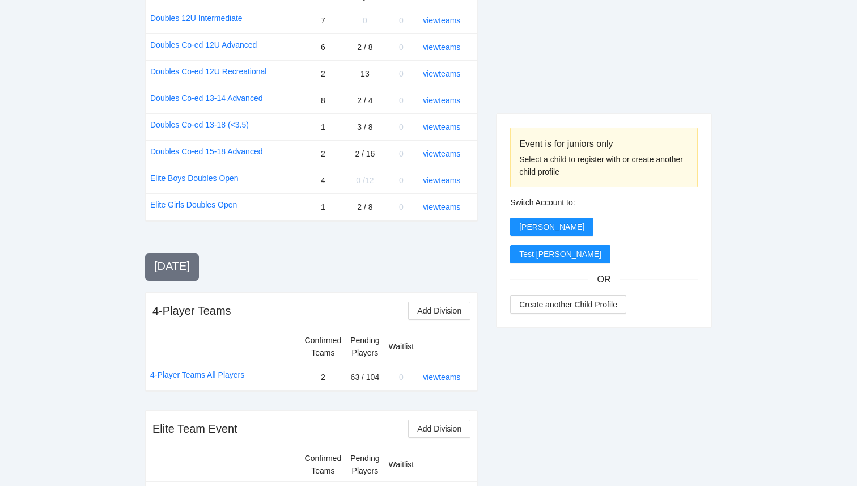
scroll to position [1052, 0]
click at [444, 204] on link "view teams" at bounding box center [441, 207] width 37 height 9
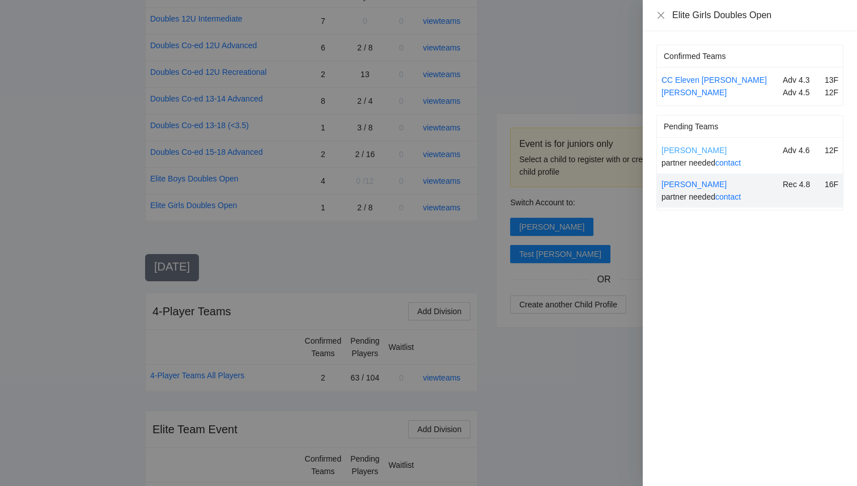
click at [690, 152] on link "Karina Lam" at bounding box center [694, 150] width 65 height 9
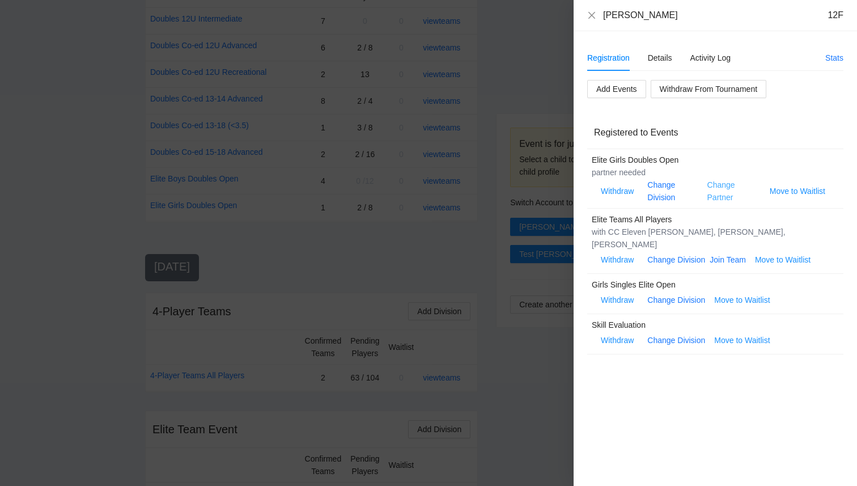
click at [717, 200] on link "Change Partner" at bounding box center [721, 191] width 28 height 22
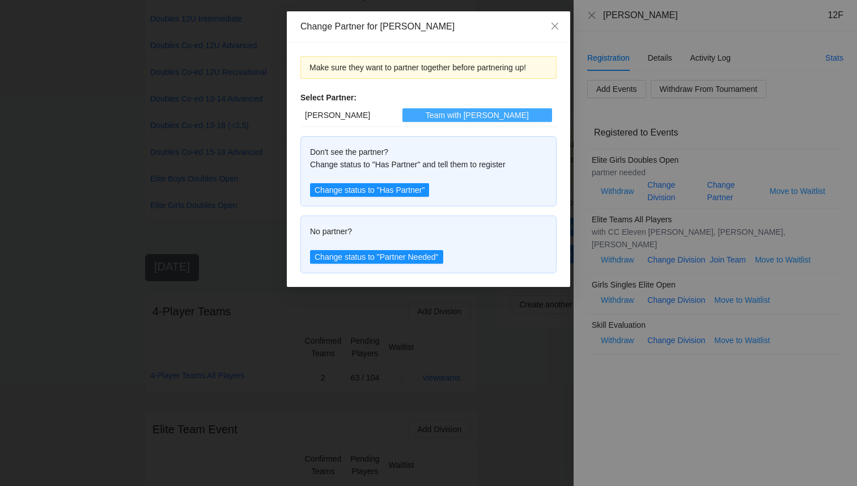
click at [460, 115] on span "Team with Molly" at bounding box center [477, 115] width 103 height 12
click at [555, 27] on icon "close" at bounding box center [554, 26] width 9 height 9
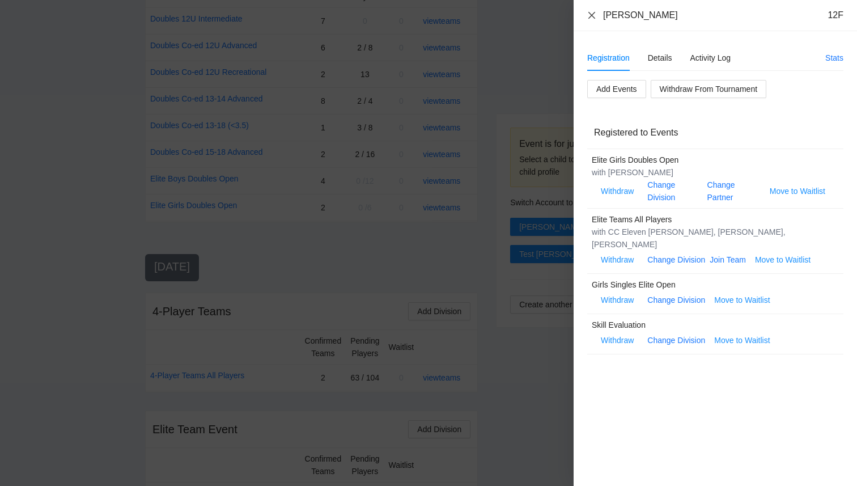
click at [593, 13] on icon "close" at bounding box center [591, 14] width 7 height 7
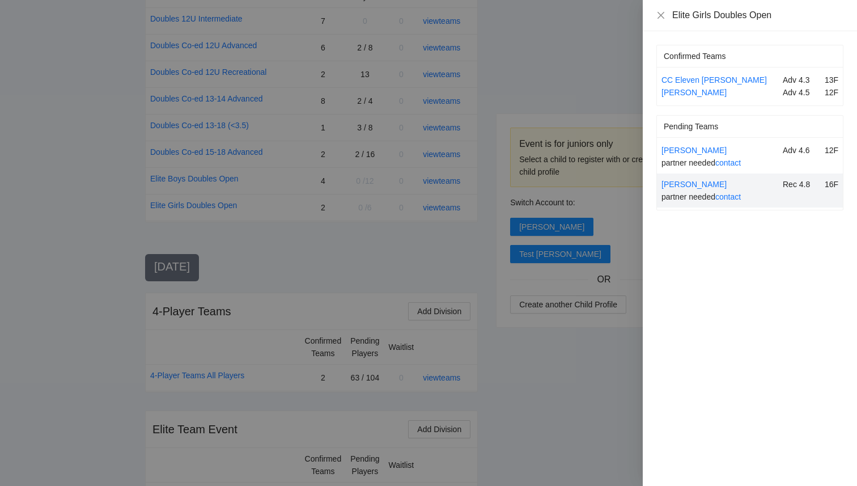
click at [577, 26] on div at bounding box center [428, 243] width 857 height 486
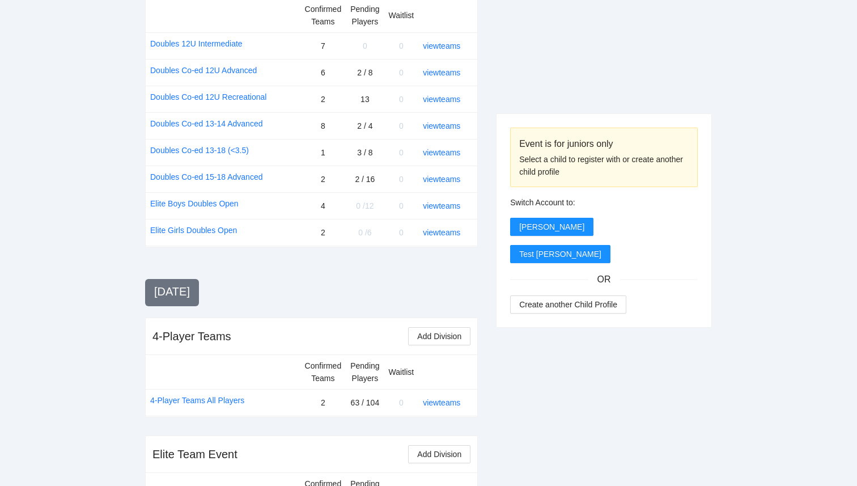
scroll to position [1094, 0]
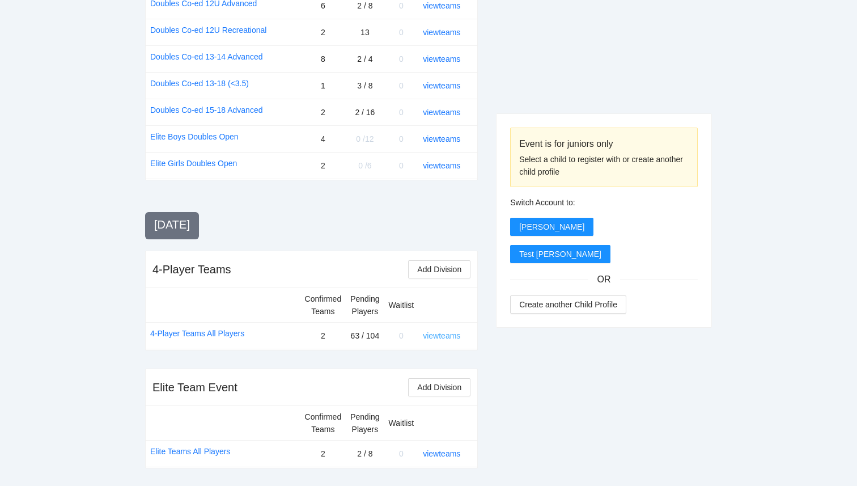
click at [435, 339] on link "view teams" at bounding box center [441, 335] width 37 height 9
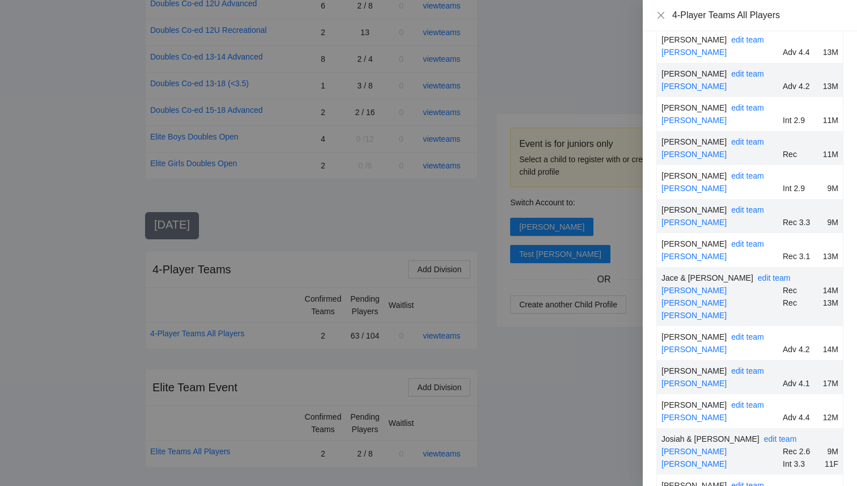
scroll to position [794, 0]
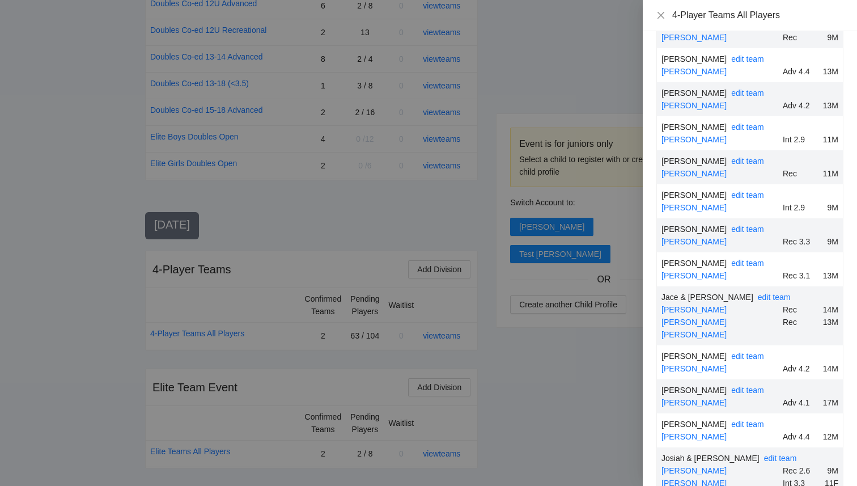
click at [569, 447] on div at bounding box center [428, 243] width 857 height 486
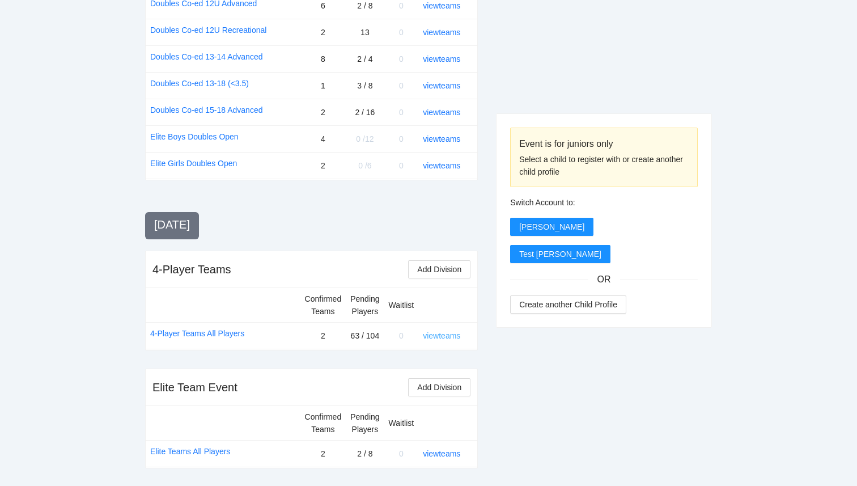
click at [430, 332] on link "view teams" at bounding box center [441, 335] width 37 height 9
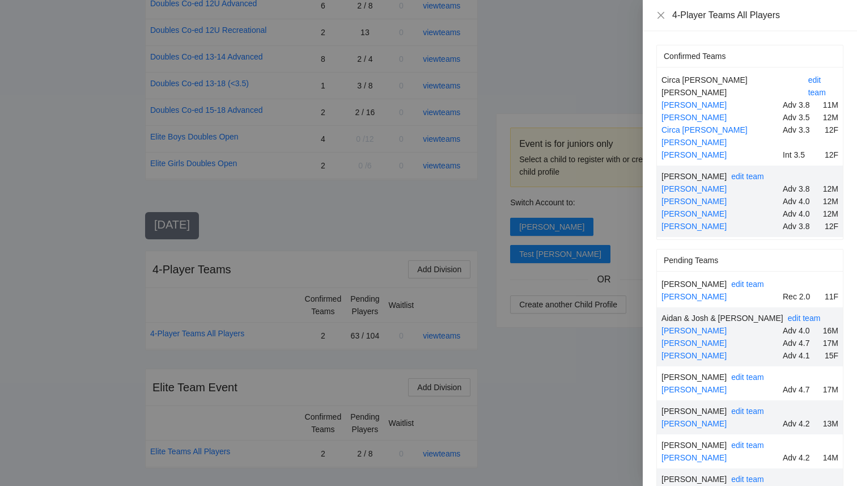
click at [523, 51] on div at bounding box center [428, 243] width 857 height 486
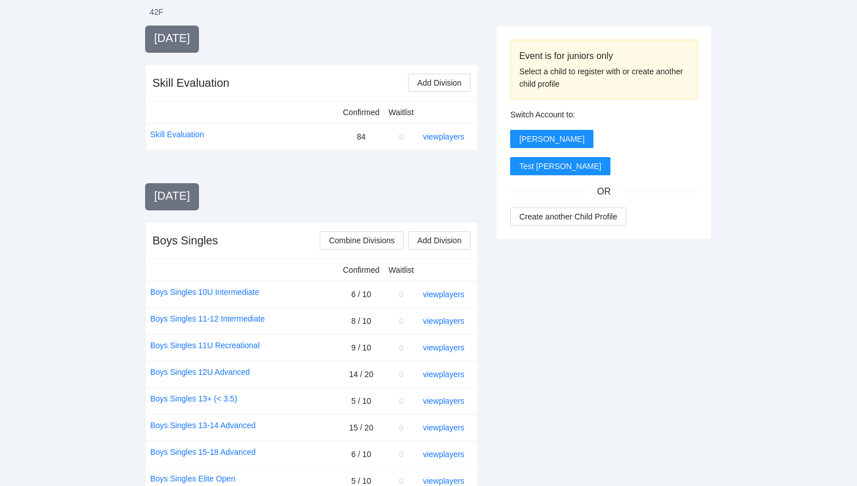
scroll to position [0, 0]
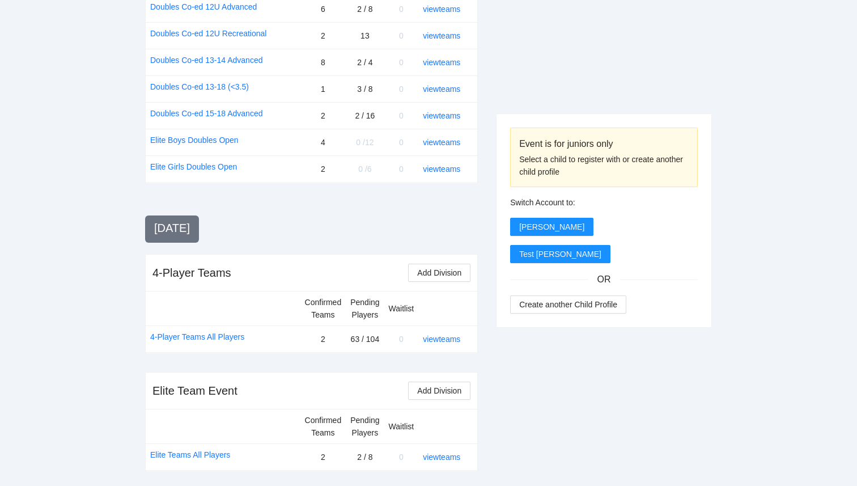
scroll to position [1092, 0]
click at [445, 115] on link "view teams" at bounding box center [441, 114] width 37 height 9
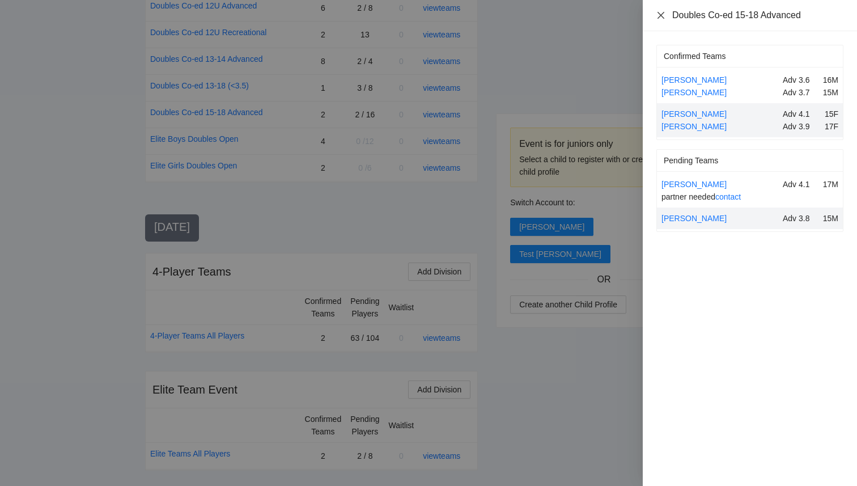
click at [659, 16] on icon "close" at bounding box center [660, 15] width 9 height 9
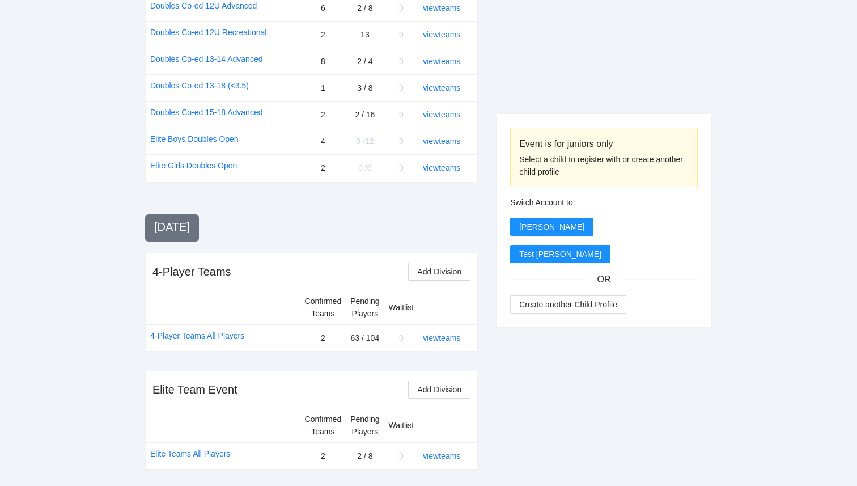
scroll to position [1094, 0]
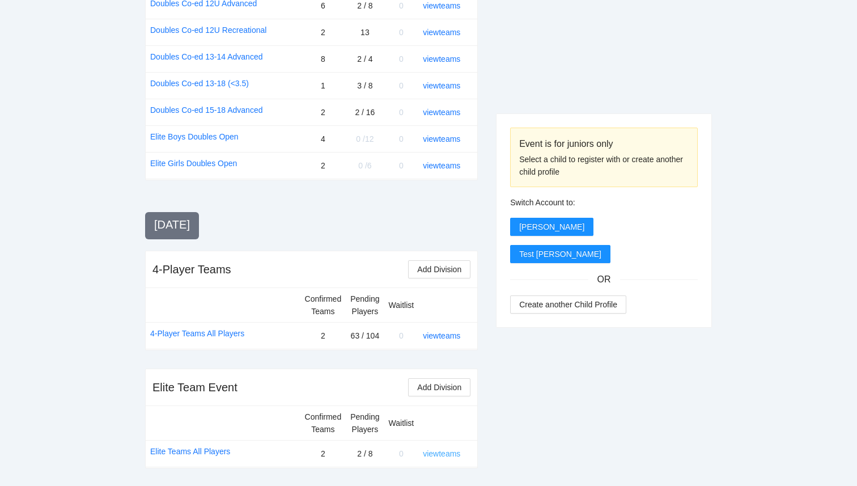
click at [434, 457] on link "view teams" at bounding box center [441, 453] width 37 height 9
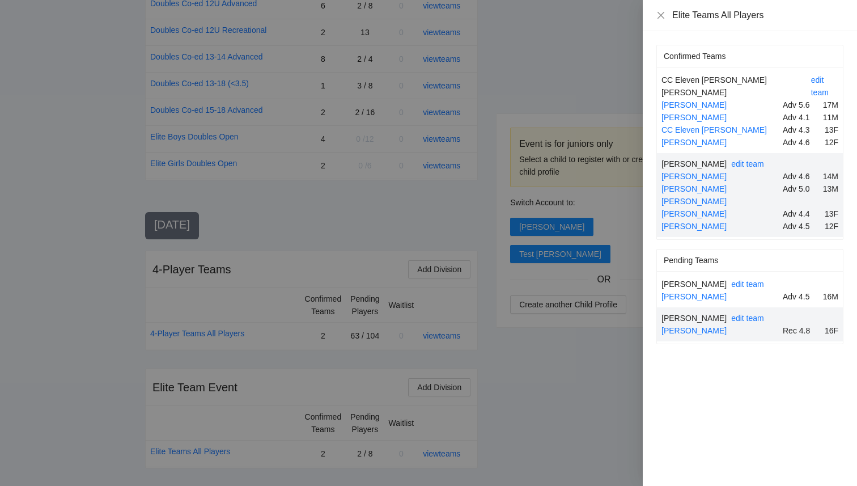
click at [587, 399] on div at bounding box center [428, 243] width 857 height 486
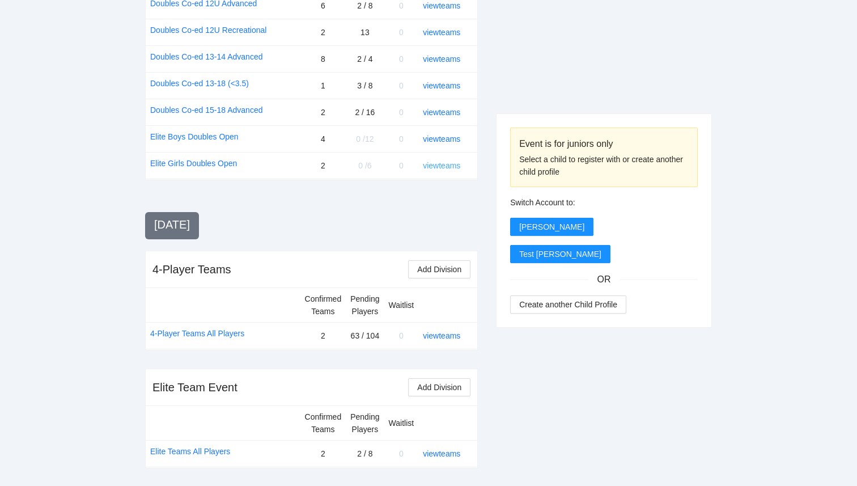
click at [443, 167] on link "view teams" at bounding box center [441, 165] width 37 height 9
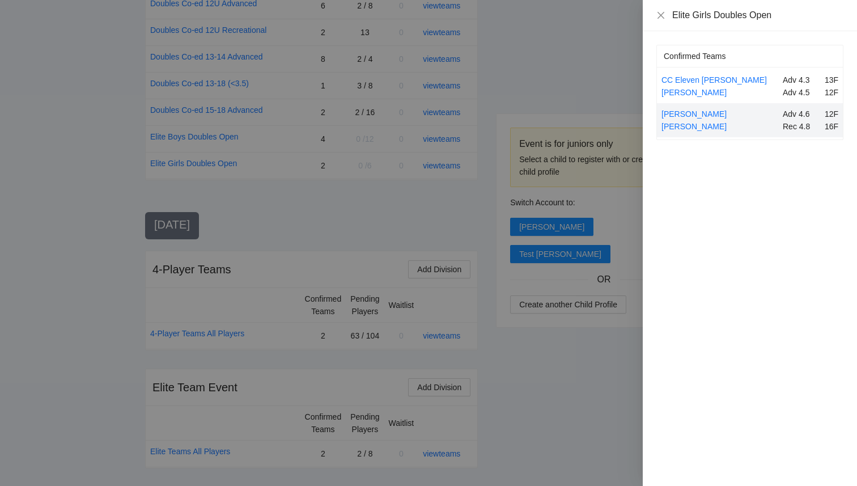
click at [544, 69] on div at bounding box center [428, 243] width 857 height 486
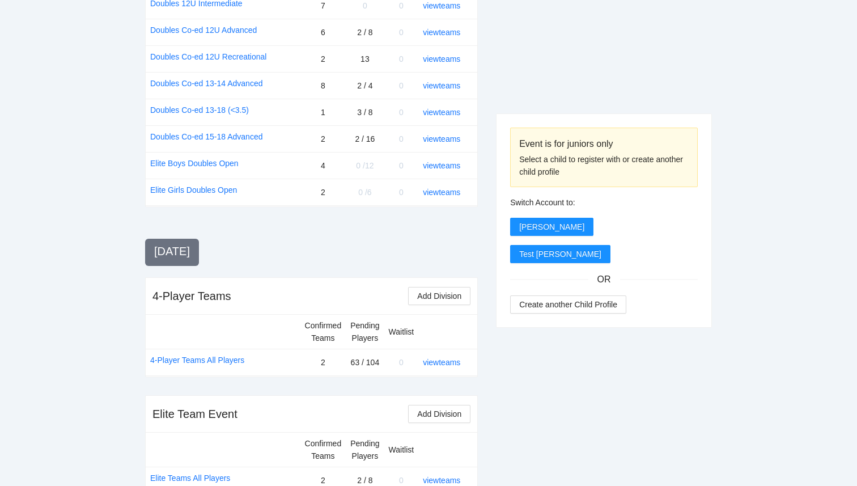
scroll to position [1059, 0]
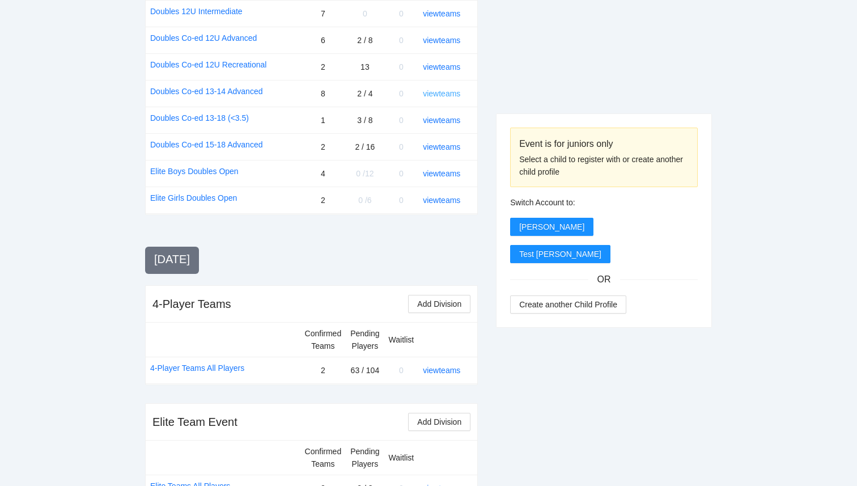
click at [443, 91] on link "view teams" at bounding box center [441, 93] width 37 height 9
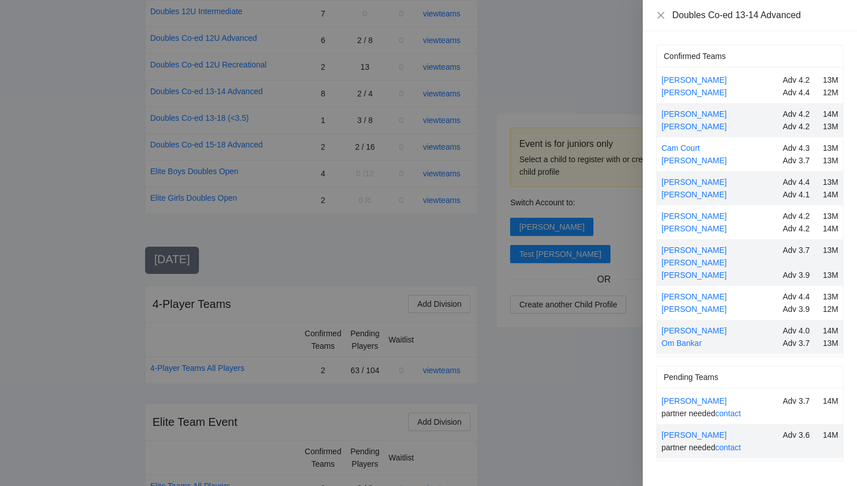
click at [422, 175] on div at bounding box center [428, 243] width 857 height 486
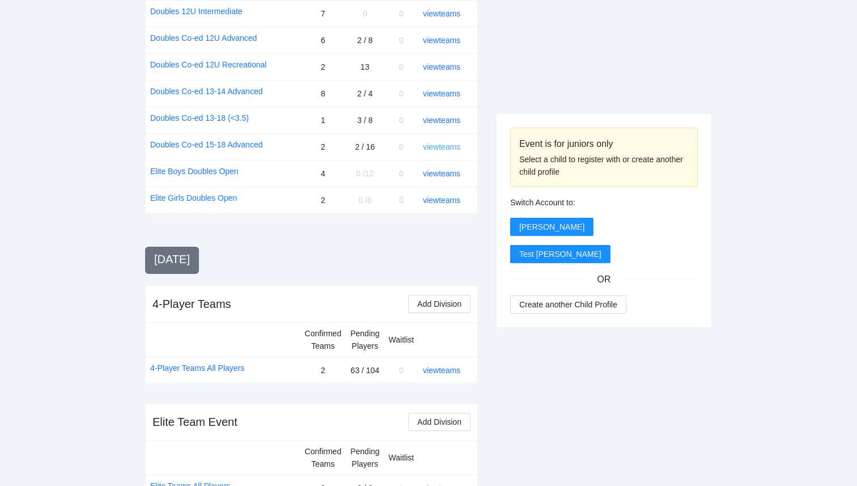
click at [453, 150] on link "view teams" at bounding box center [441, 146] width 37 height 9
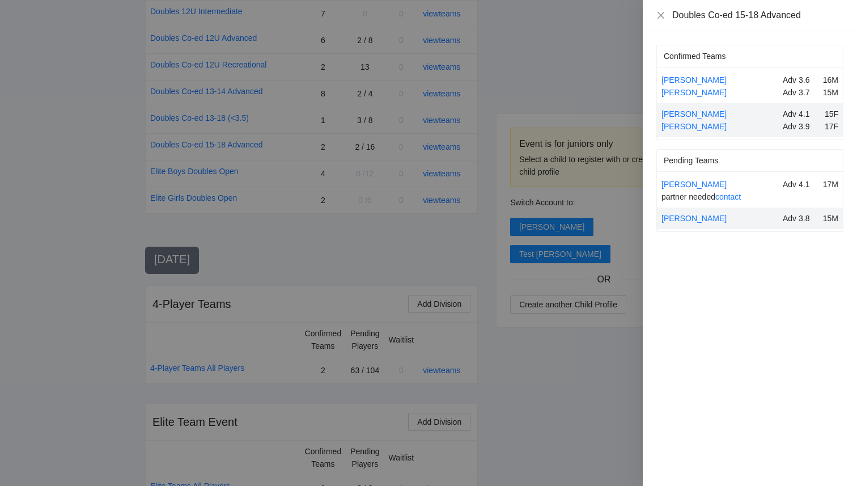
click at [594, 70] on div at bounding box center [428, 243] width 857 height 486
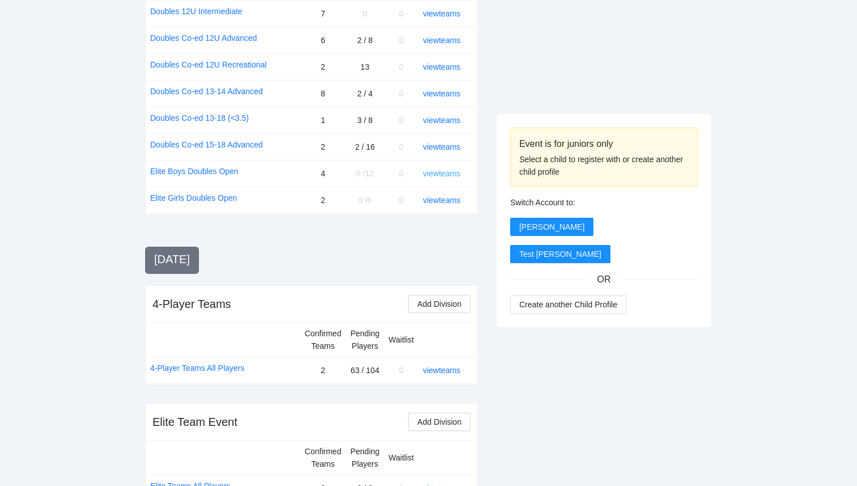
click at [448, 175] on link "view teams" at bounding box center [441, 173] width 37 height 9
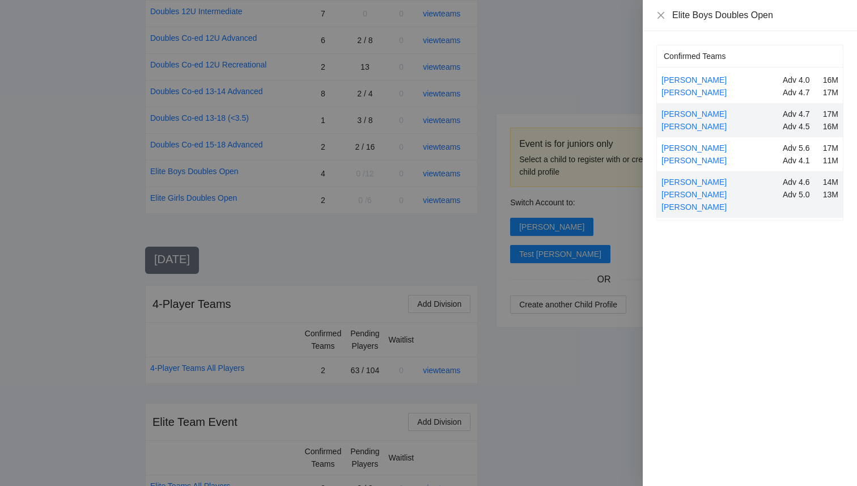
click at [592, 41] on div at bounding box center [428, 243] width 857 height 486
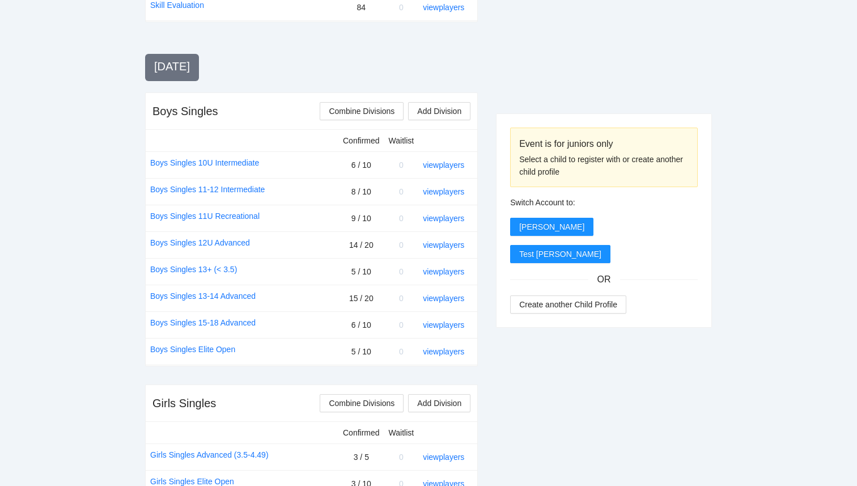
scroll to position [0, 0]
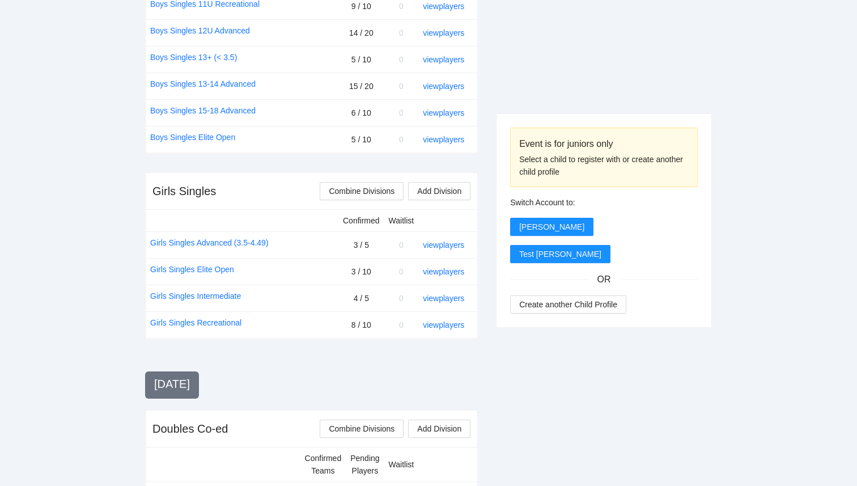
scroll to position [575, 0]
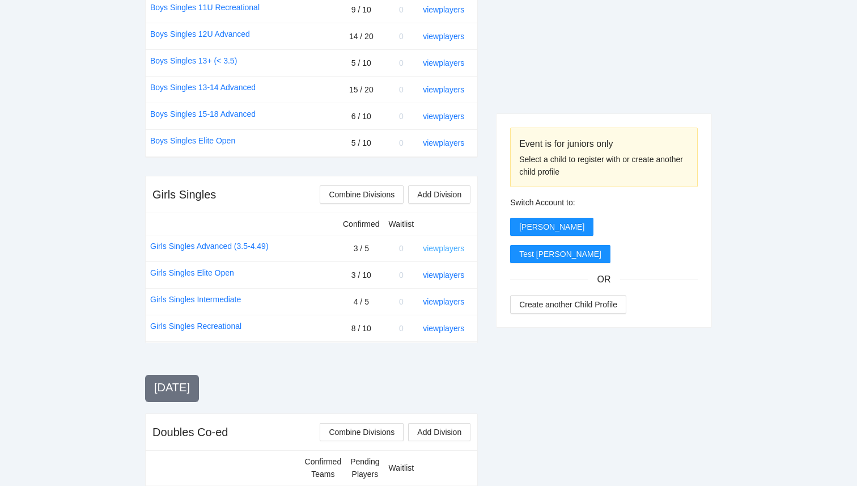
click at [448, 248] on link "view players" at bounding box center [443, 248] width 41 height 9
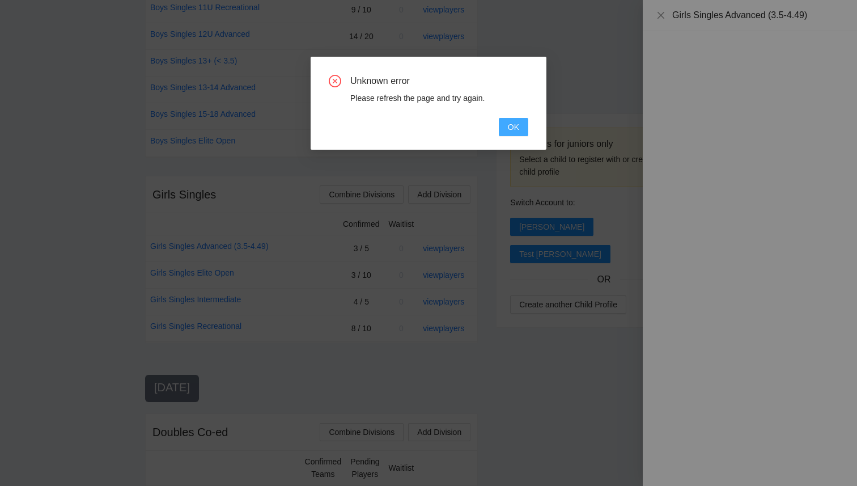
click at [516, 123] on span "OK" at bounding box center [513, 127] width 11 height 12
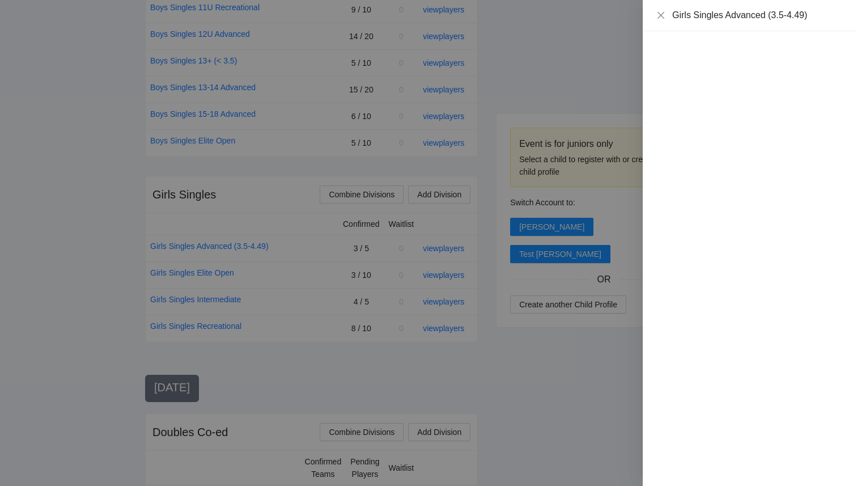
click at [97, 60] on div at bounding box center [428, 243] width 857 height 486
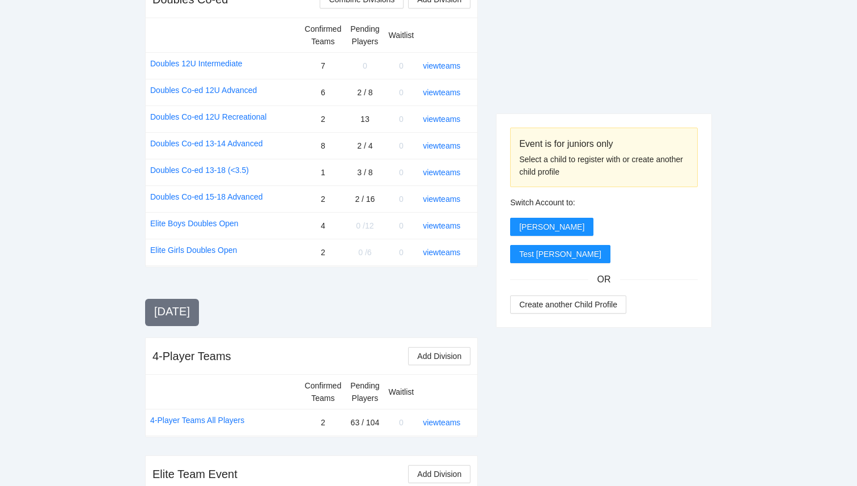
scroll to position [883, 0]
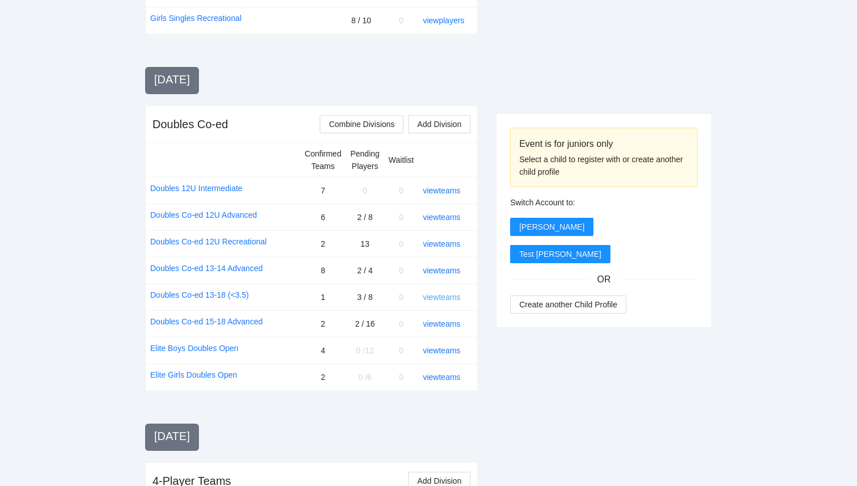
click at [449, 296] on link "view teams" at bounding box center [441, 297] width 37 height 9
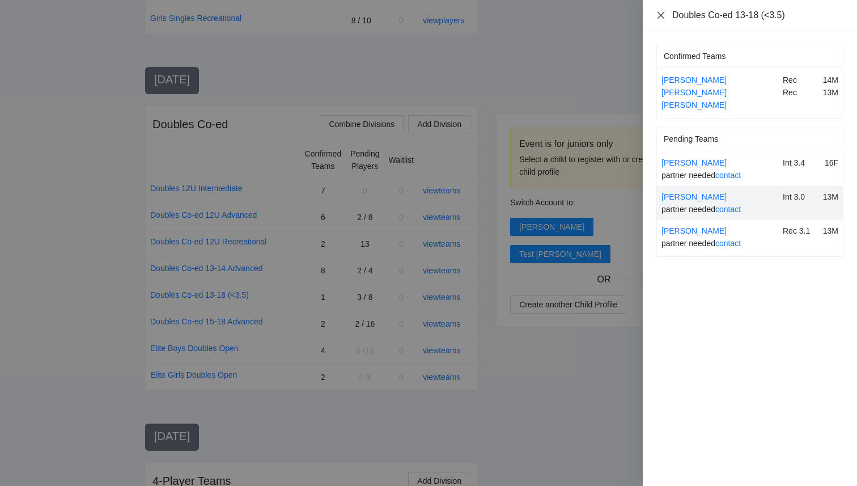
click at [663, 11] on icon "close" at bounding box center [660, 15] width 9 height 9
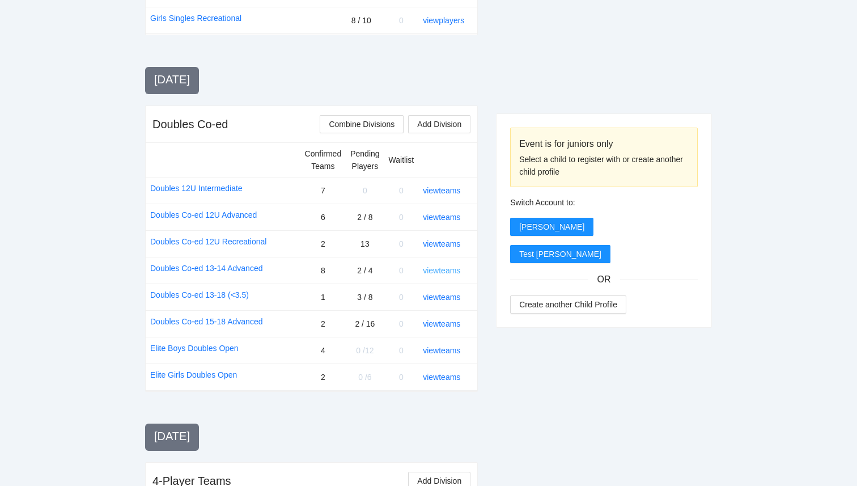
click at [454, 274] on link "view teams" at bounding box center [441, 270] width 37 height 9
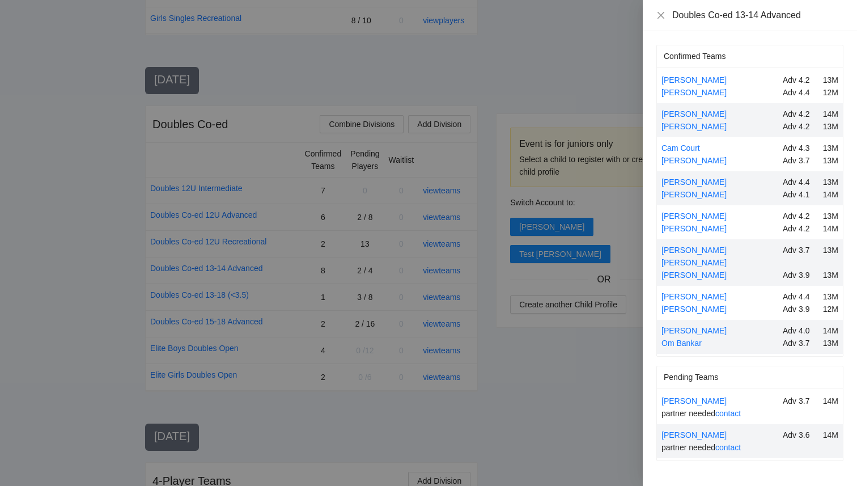
click at [503, 355] on div at bounding box center [428, 243] width 857 height 486
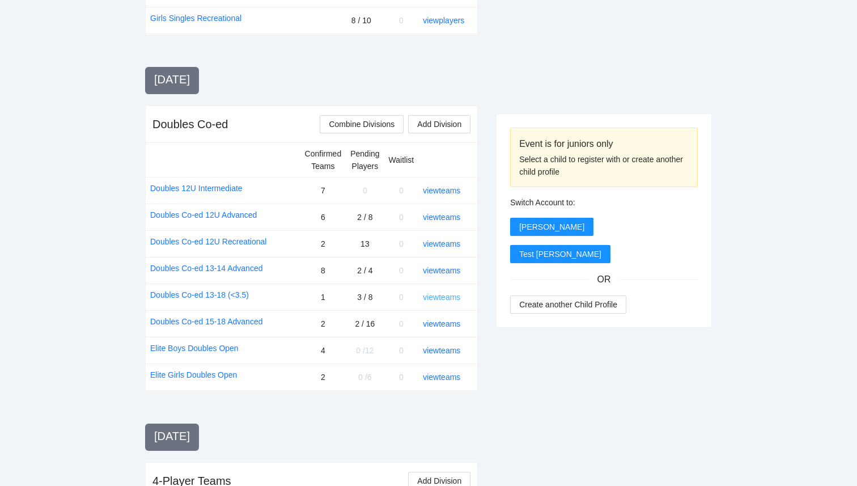
click at [446, 298] on link "view teams" at bounding box center [441, 297] width 37 height 9
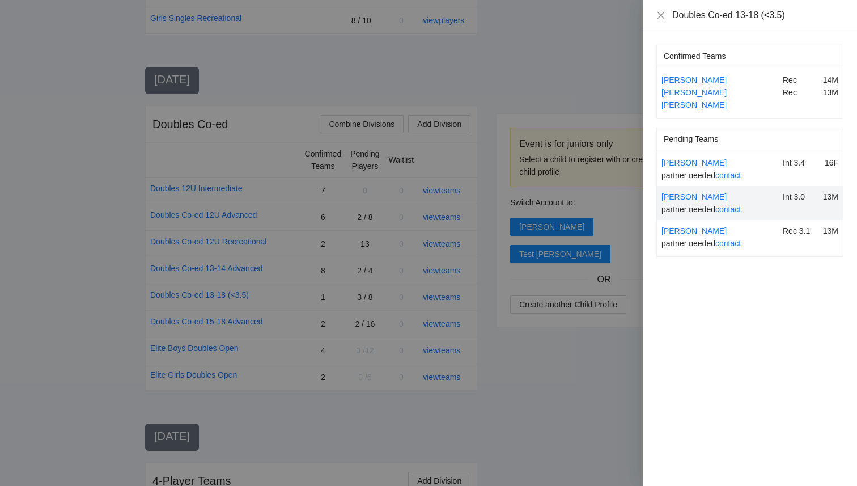
click at [573, 379] on div at bounding box center [428, 243] width 857 height 486
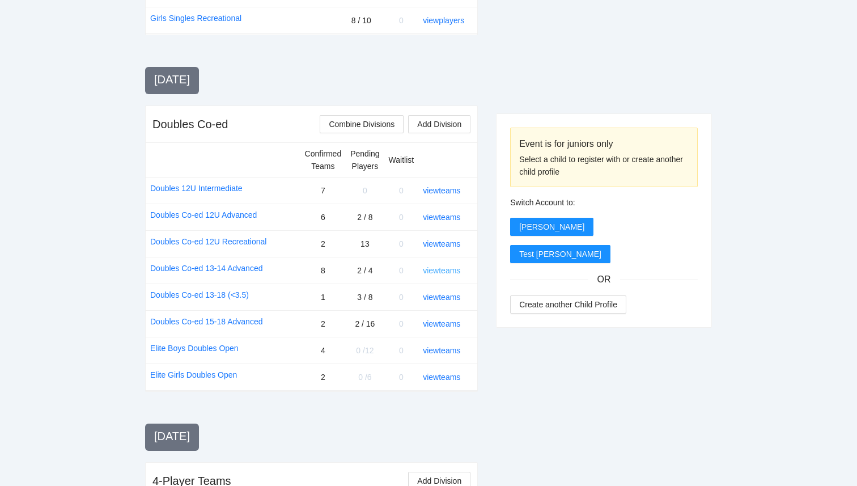
click at [447, 270] on link "view teams" at bounding box center [441, 270] width 37 height 9
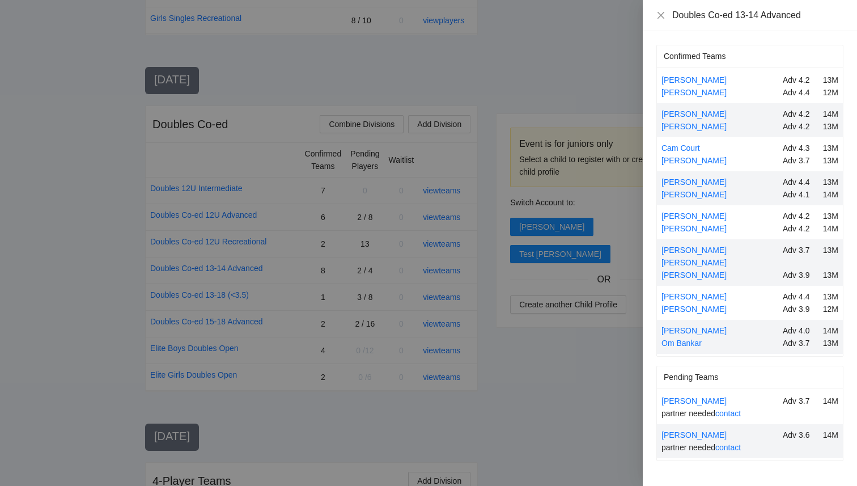
click at [541, 416] on div at bounding box center [428, 243] width 857 height 486
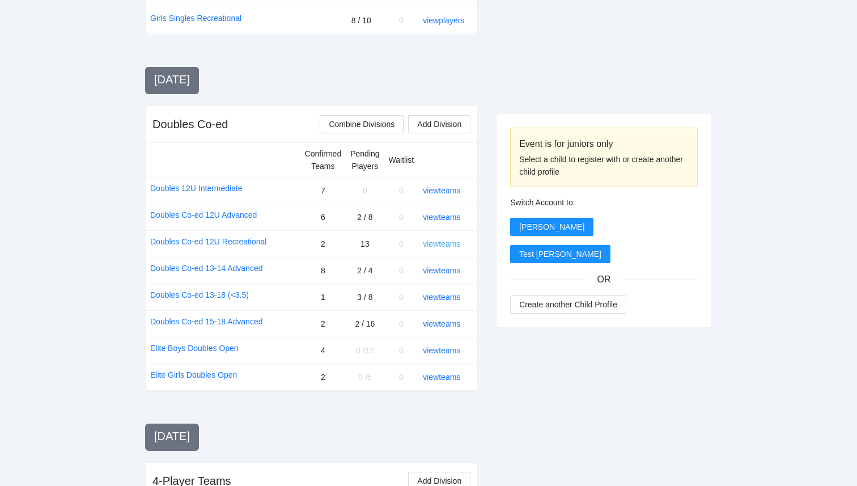
click at [442, 244] on link "view teams" at bounding box center [441, 243] width 37 height 9
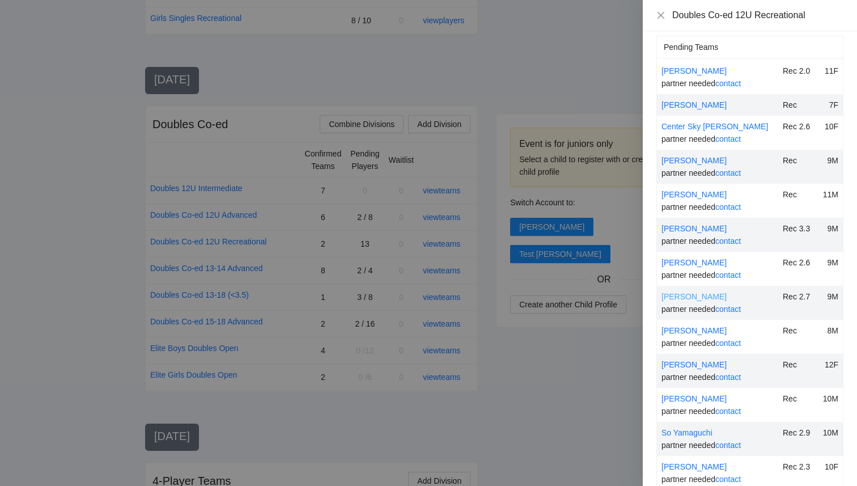
scroll to position [134, 0]
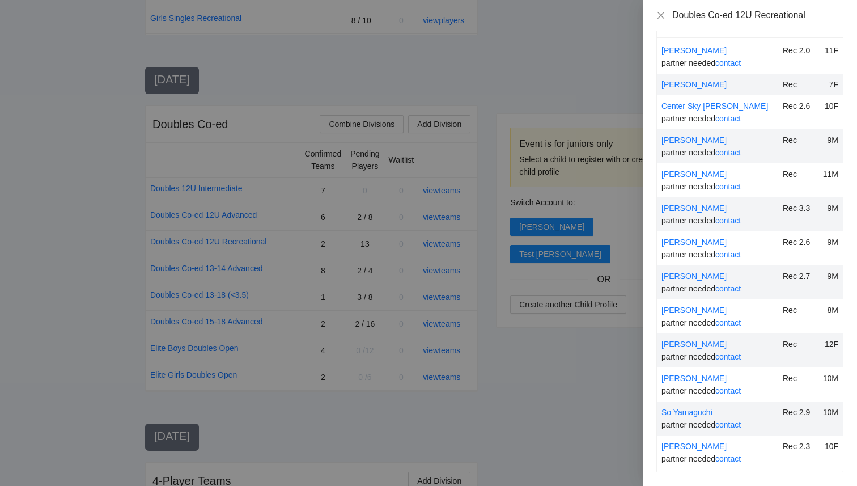
click at [579, 359] on div at bounding box center [428, 243] width 857 height 486
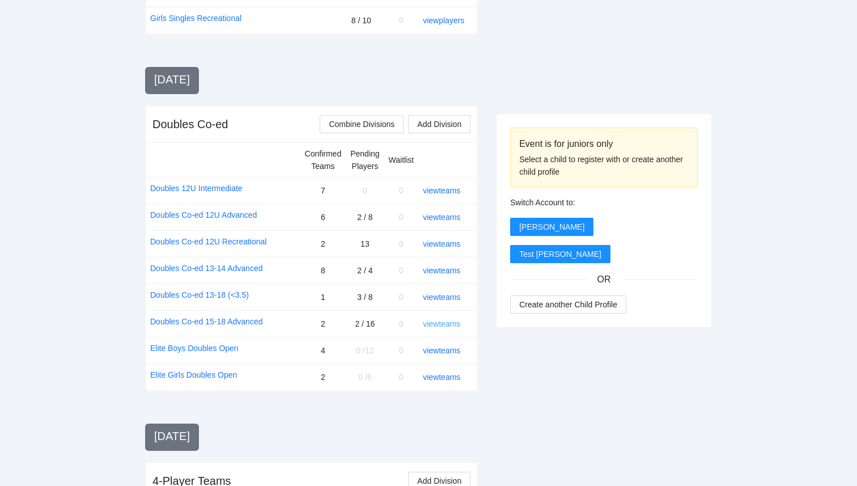
click at [449, 326] on link "view teams" at bounding box center [441, 323] width 37 height 9
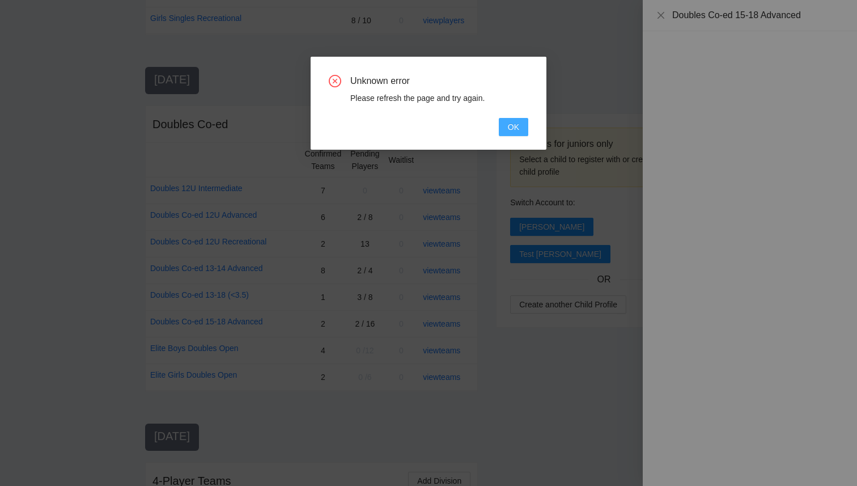
click at [523, 133] on button "OK" at bounding box center [513, 127] width 29 height 18
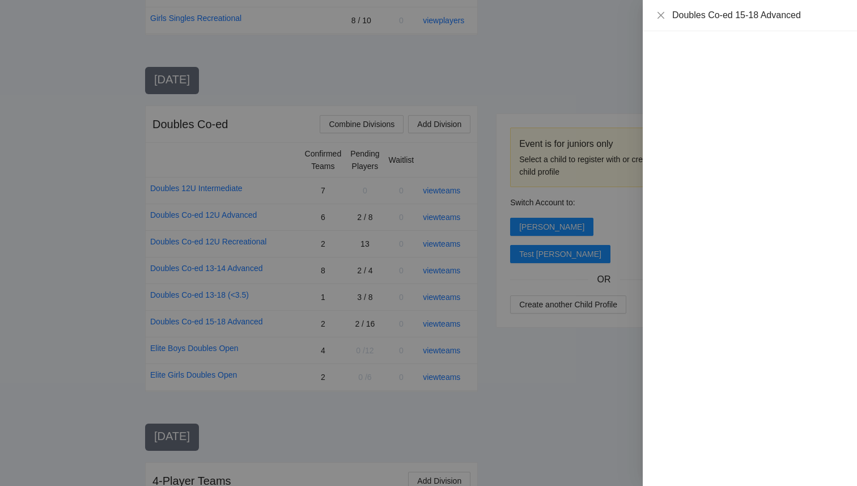
click at [488, 49] on div at bounding box center [428, 243] width 857 height 486
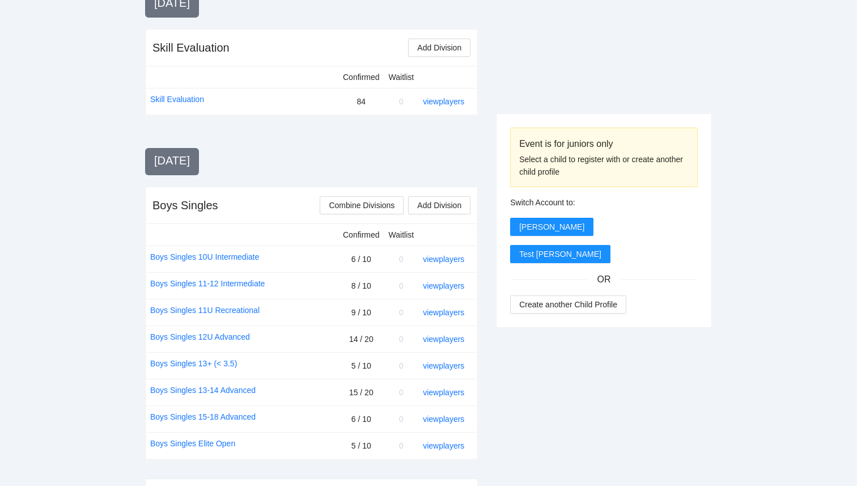
scroll to position [0, 0]
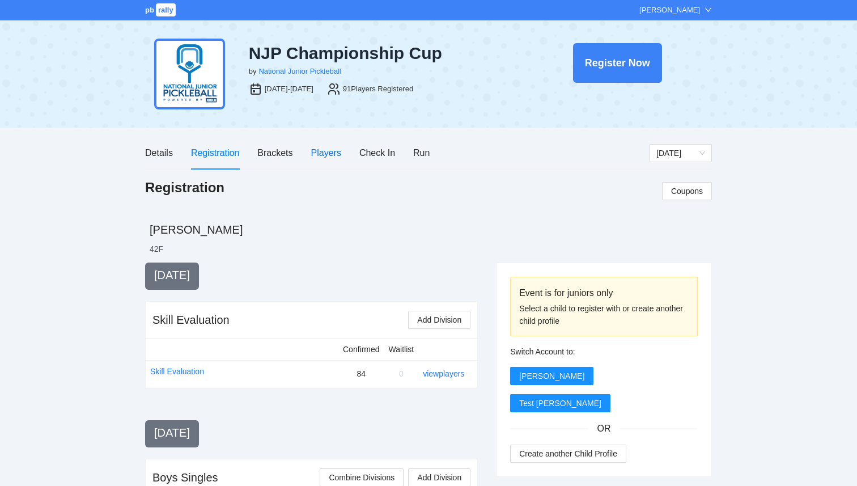
click at [318, 150] on div "Players" at bounding box center [326, 153] width 30 height 14
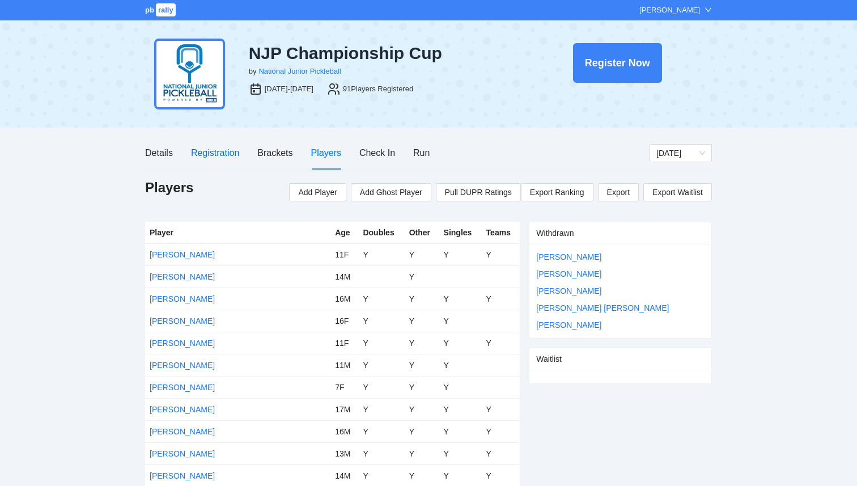
click at [218, 149] on div "Registration" at bounding box center [215, 153] width 48 height 14
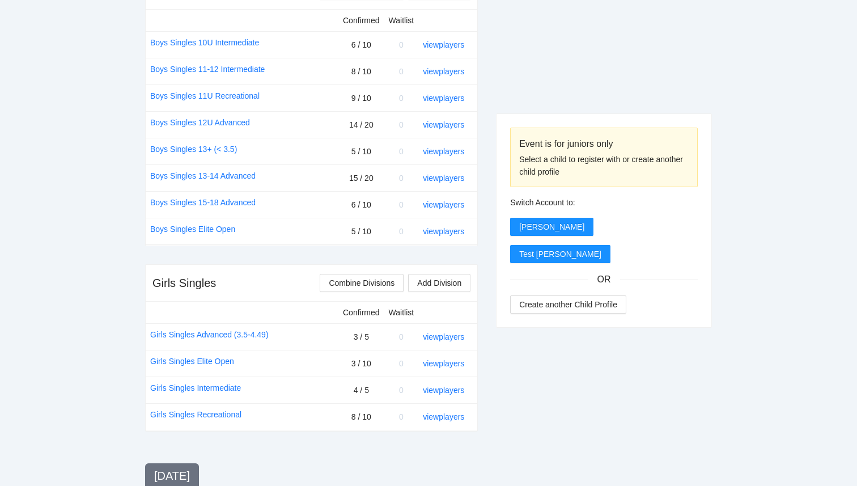
scroll to position [485, 0]
click at [457, 151] on link "view players" at bounding box center [443, 152] width 41 height 9
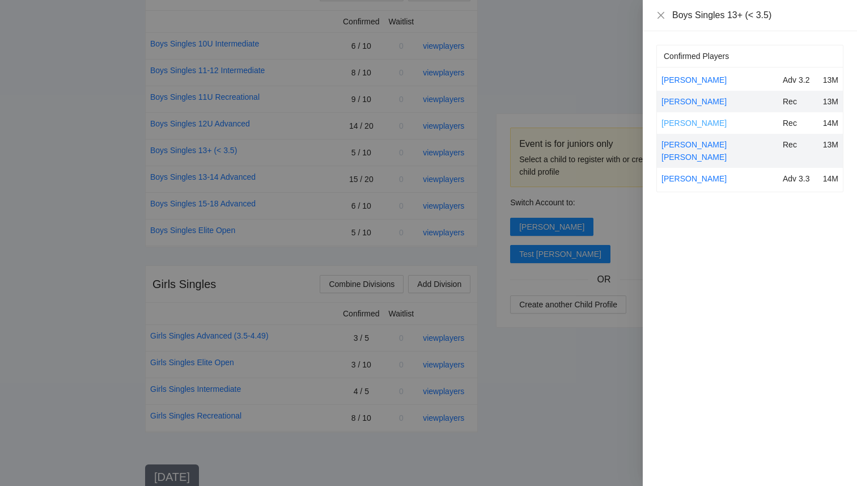
click at [689, 125] on link "Jace Esperum" at bounding box center [694, 122] width 65 height 9
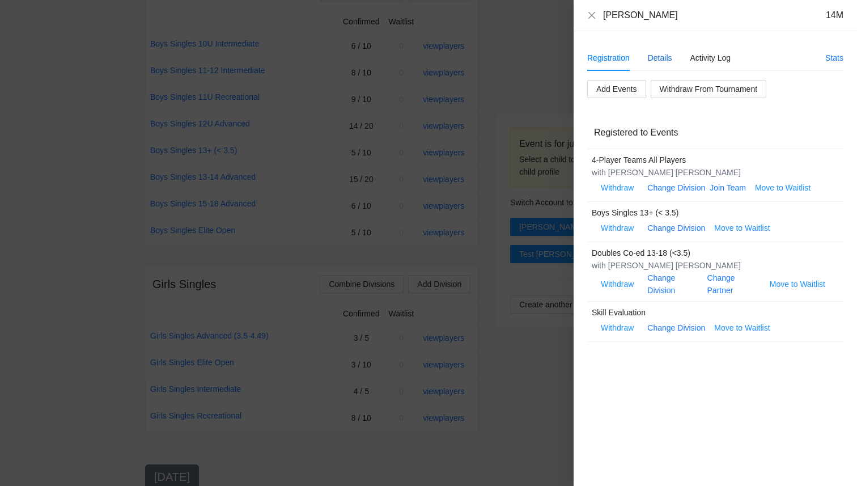
click at [659, 54] on div "Details" at bounding box center [660, 58] width 24 height 12
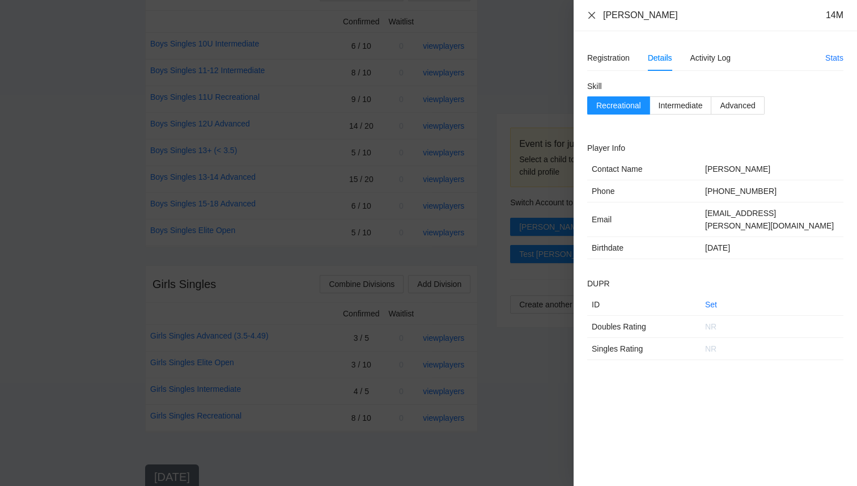
click at [592, 18] on icon "close" at bounding box center [591, 15] width 9 height 9
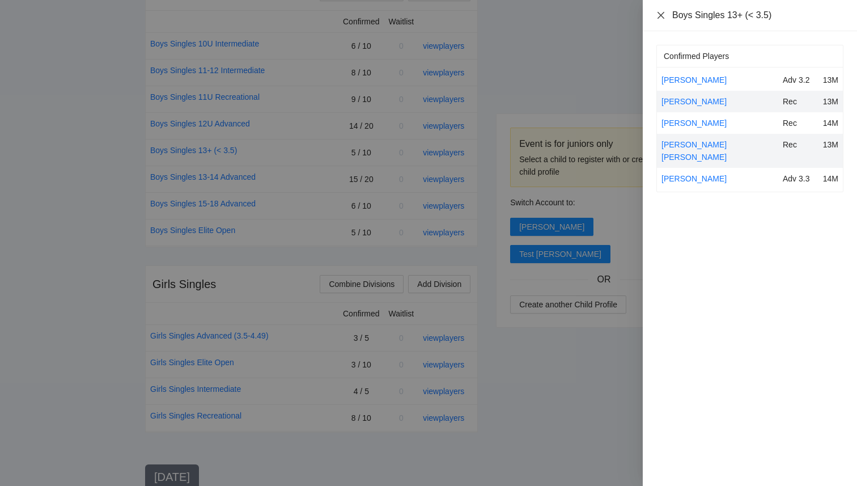
click at [661, 11] on icon "close" at bounding box center [660, 15] width 9 height 9
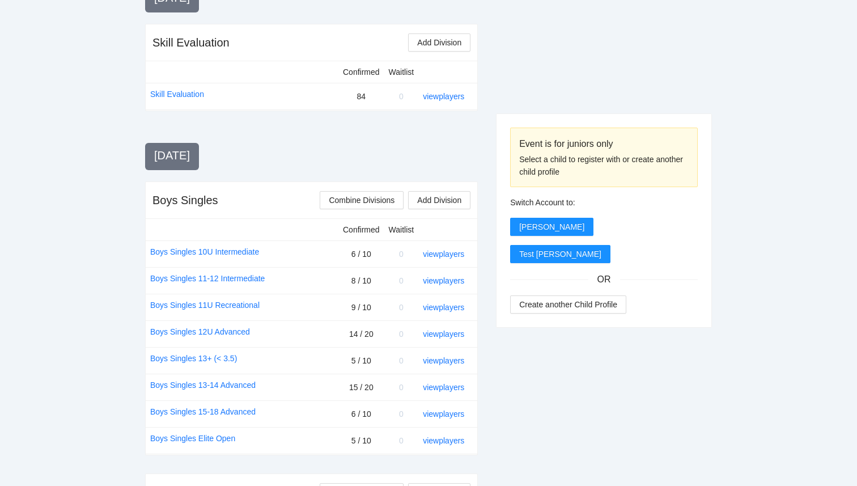
scroll to position [0, 0]
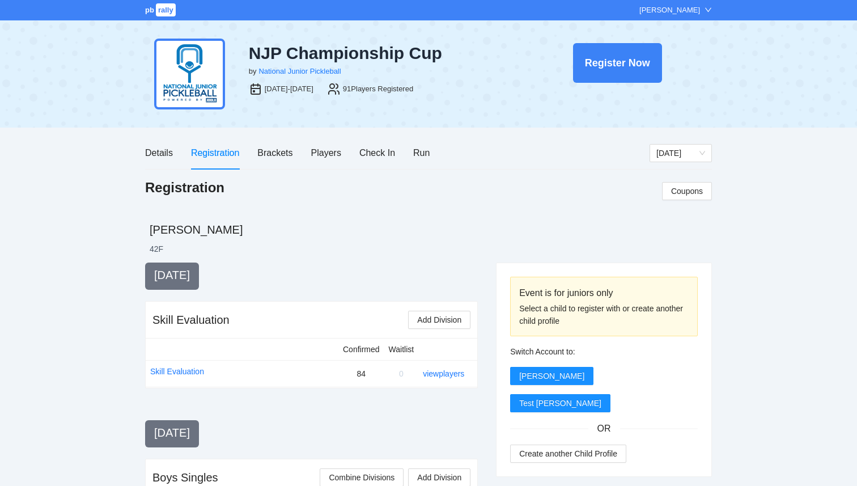
click at [803, 88] on div "NJP Championship Cup by National Junior Pickleball [DATE]-[DATE] 91 Players Reg…" at bounding box center [428, 73] width 857 height 107
